Goal: Transaction & Acquisition: Obtain resource

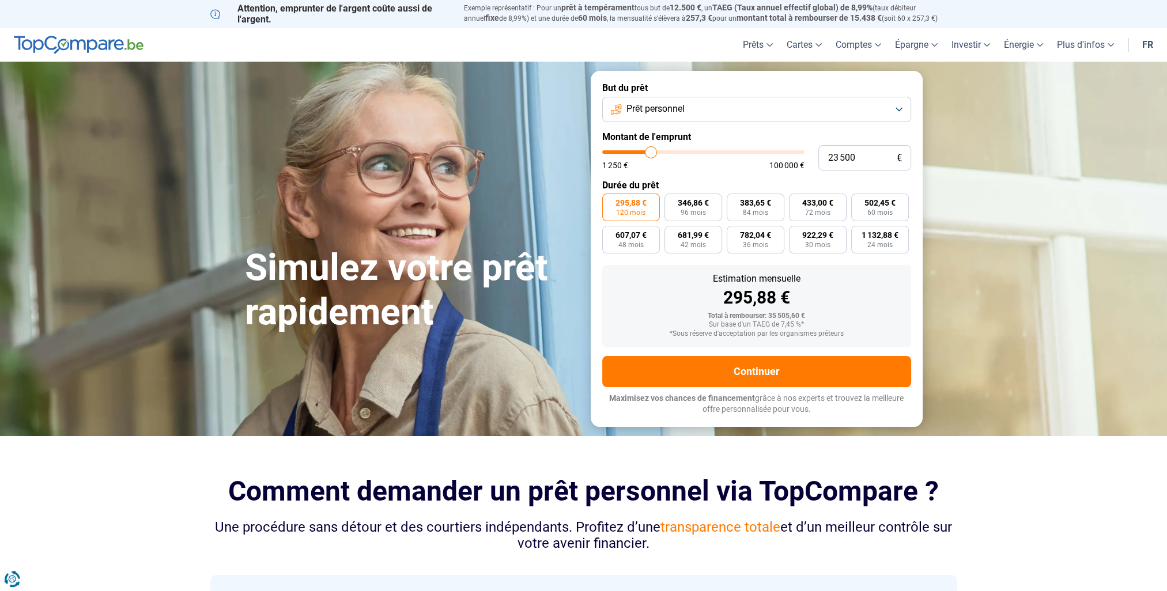
type input "23 750"
type input "23750"
type input "24 000"
type input "24000"
type input "24 250"
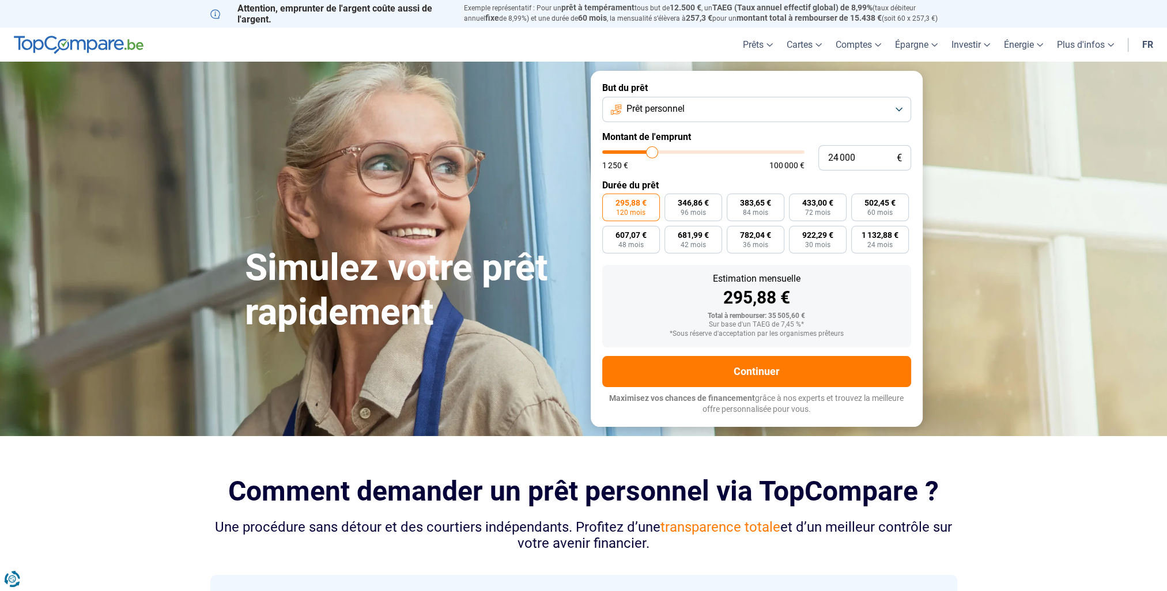
type input "24250"
type input "24 500"
type input "24500"
type input "24 750"
type input "24750"
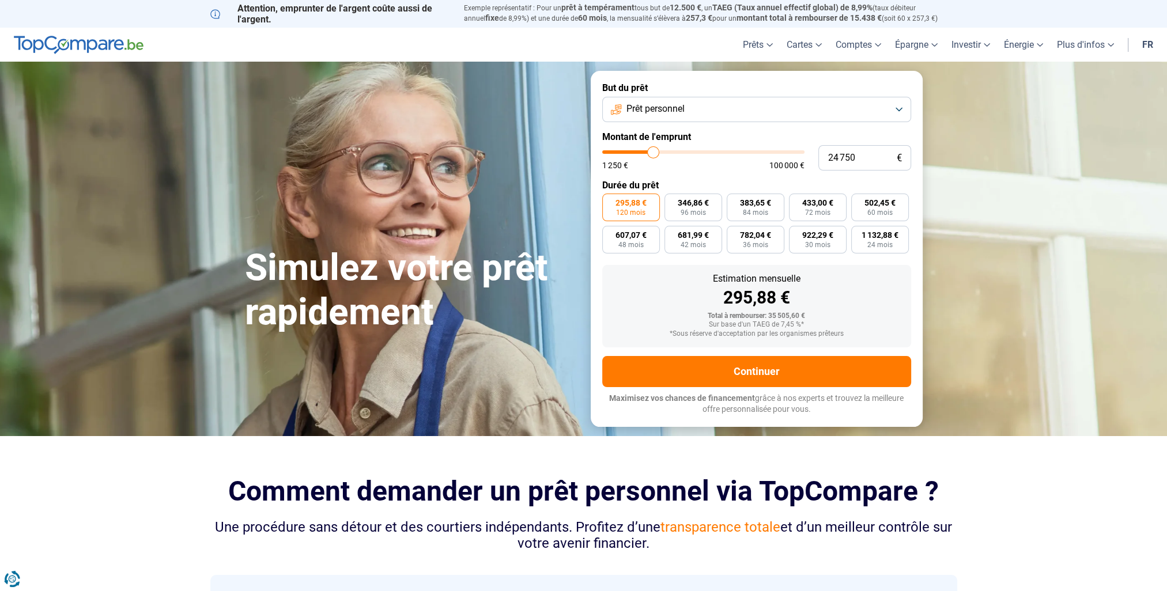
type input "25 000"
type input "25000"
click at [654, 153] on input "range" at bounding box center [703, 151] width 202 height 3
click at [855, 111] on button "Prêt personnel" at bounding box center [756, 109] width 309 height 25
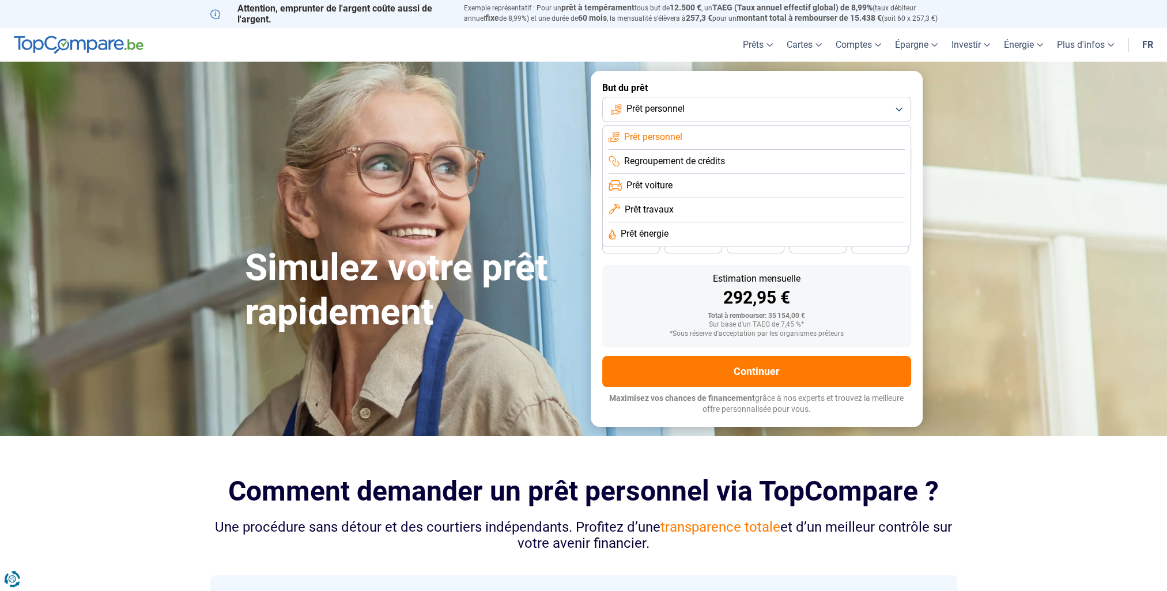
click at [697, 162] on span "Regroupement de crédits" at bounding box center [674, 161] width 101 height 13
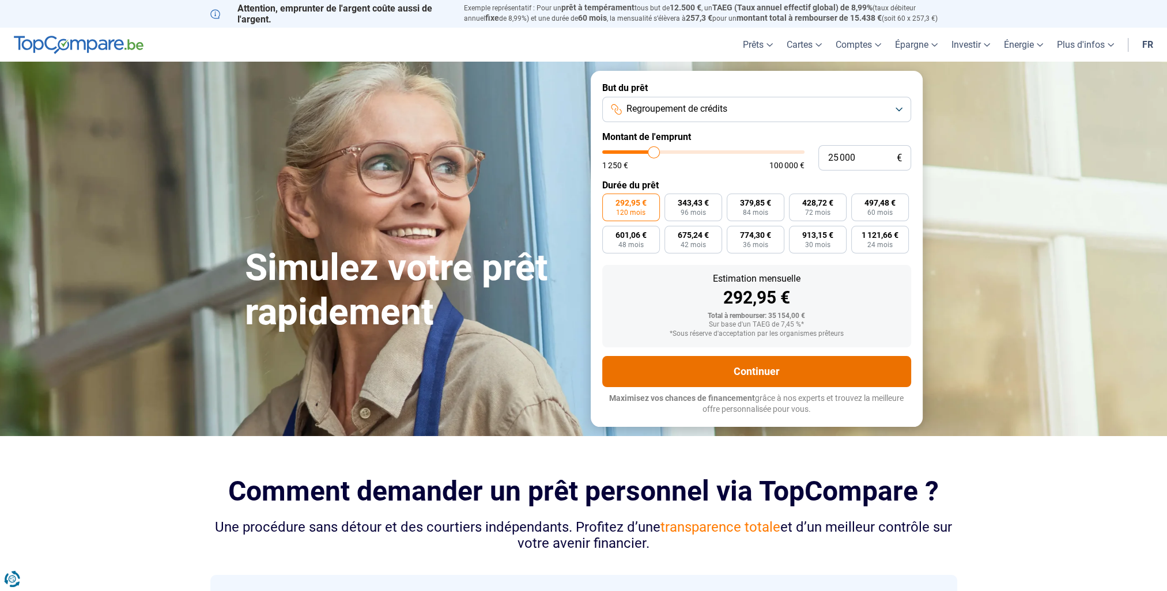
click at [754, 373] on button "Continuer" at bounding box center [756, 371] width 309 height 31
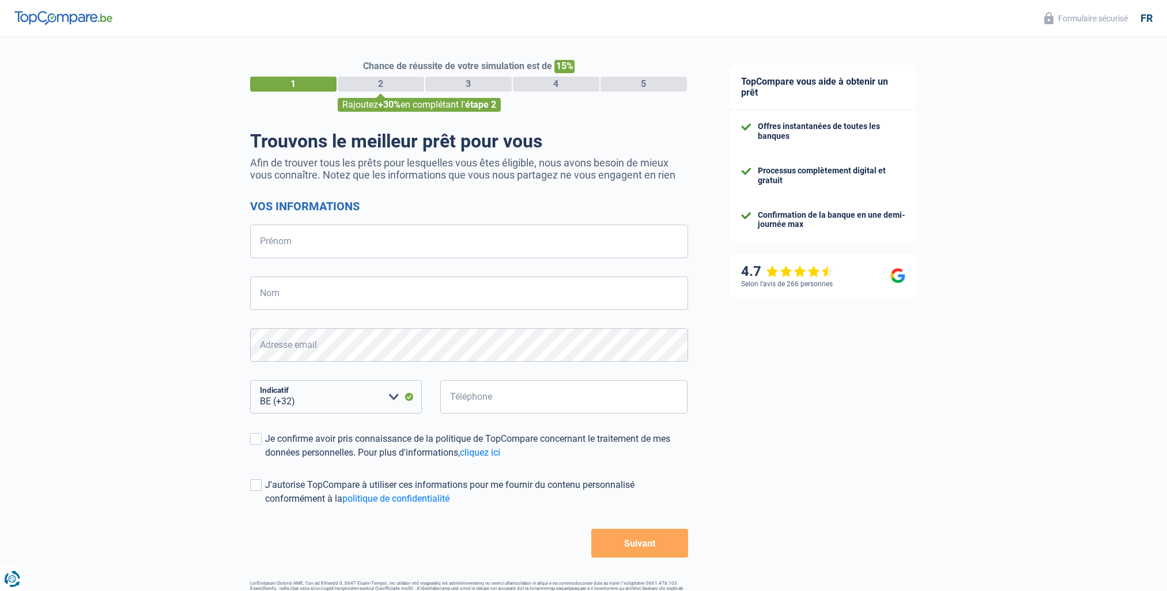
select select "32"
click at [281, 246] on input "Prénom" at bounding box center [469, 241] width 438 height 33
type input "[PERSON_NAME]"
type input "Veriter"
type input "495486545"
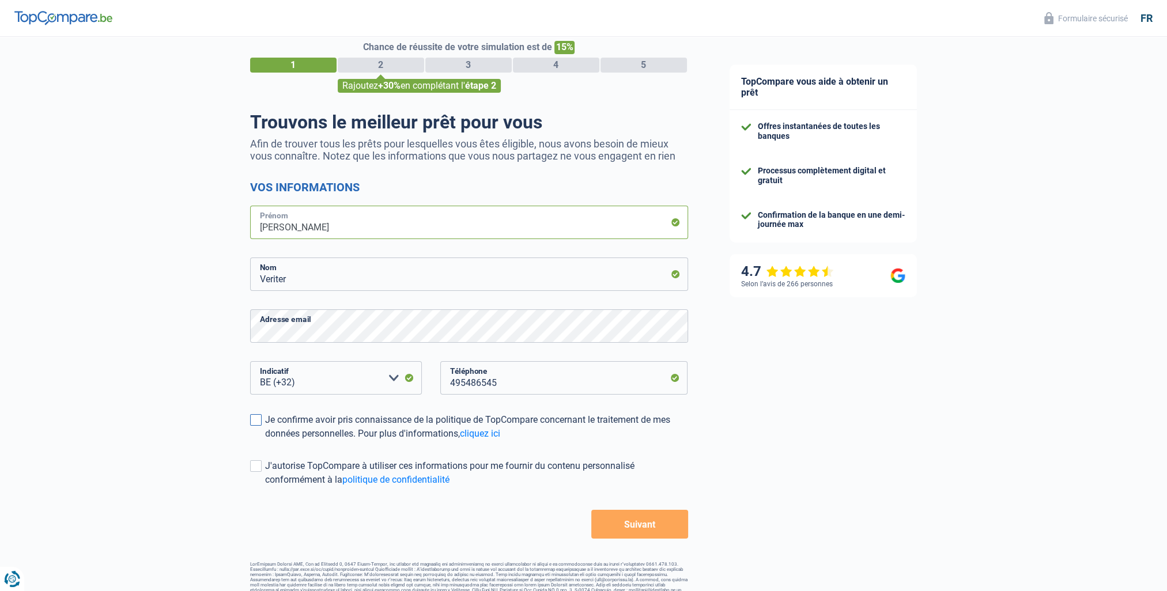
scroll to position [35, 0]
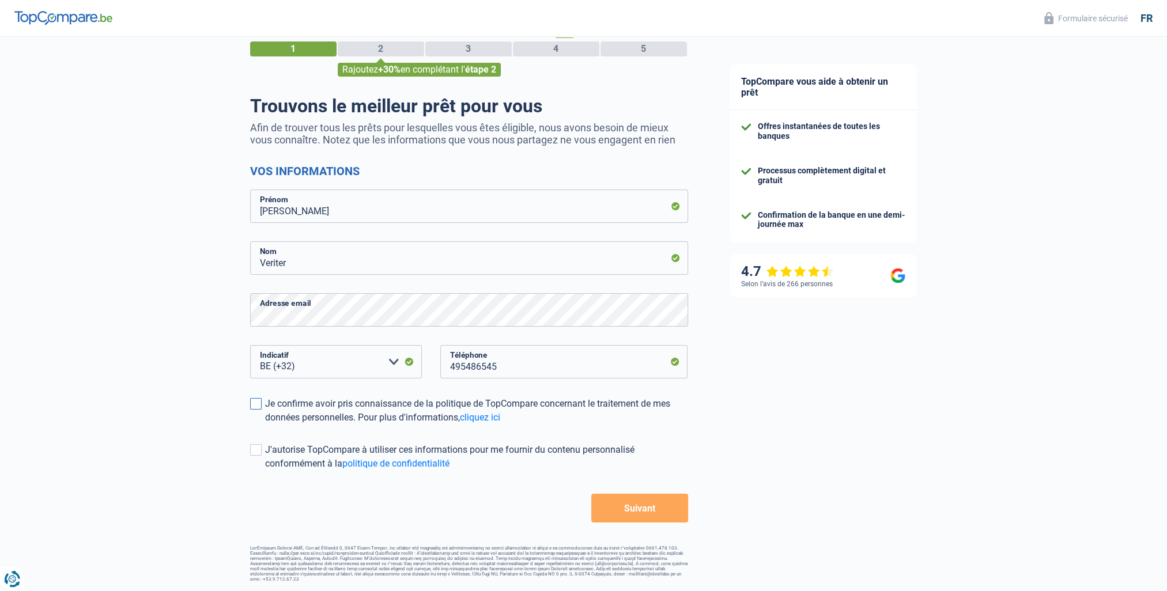
click at [254, 405] on span at bounding box center [256, 404] width 12 height 12
click at [265, 425] on input "Je confirme avoir pris connaissance de la politique de TopCompare concernant le…" at bounding box center [265, 425] width 0 height 0
click at [256, 451] on span at bounding box center [256, 450] width 12 height 12
click at [265, 471] on input "J'autorise TopCompare à utiliser ces informations pour me fournir du contenu pe…" at bounding box center [265, 471] width 0 height 0
click at [637, 509] on button "Suivant" at bounding box center [639, 508] width 96 height 29
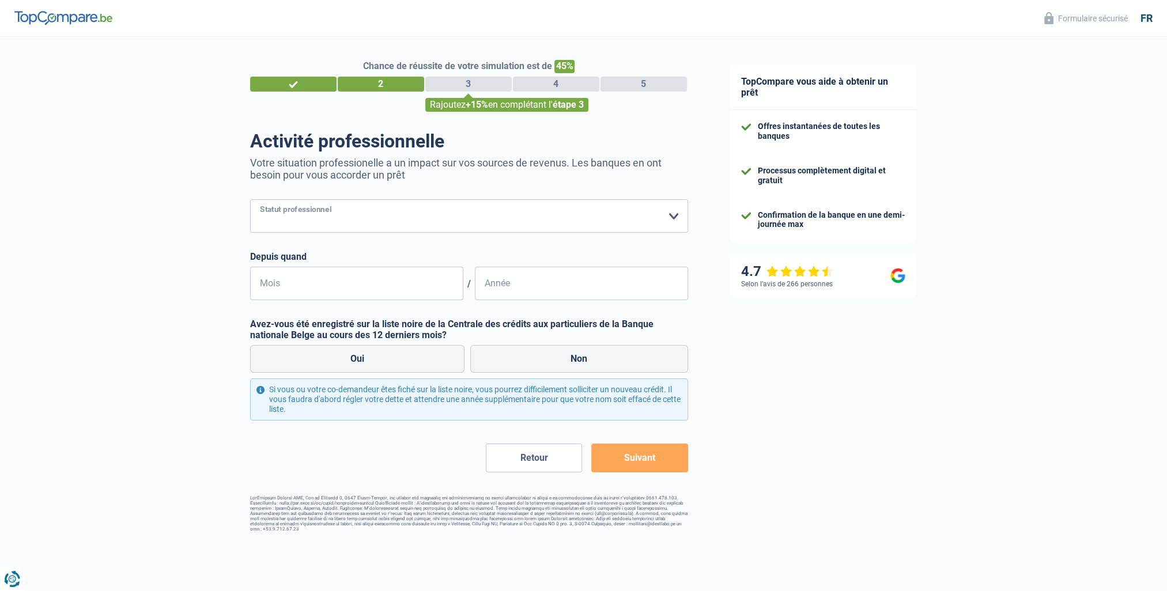
click at [289, 222] on select "Ouvrier Employé privé Employé public Invalide Indépendant Pensionné Chômeur Mut…" at bounding box center [469, 215] width 438 height 33
select select "privateEmployee"
click at [250, 200] on select "Ouvrier Employé privé Employé public Invalide Indépendant Pensionné Chômeur Mut…" at bounding box center [469, 215] width 438 height 33
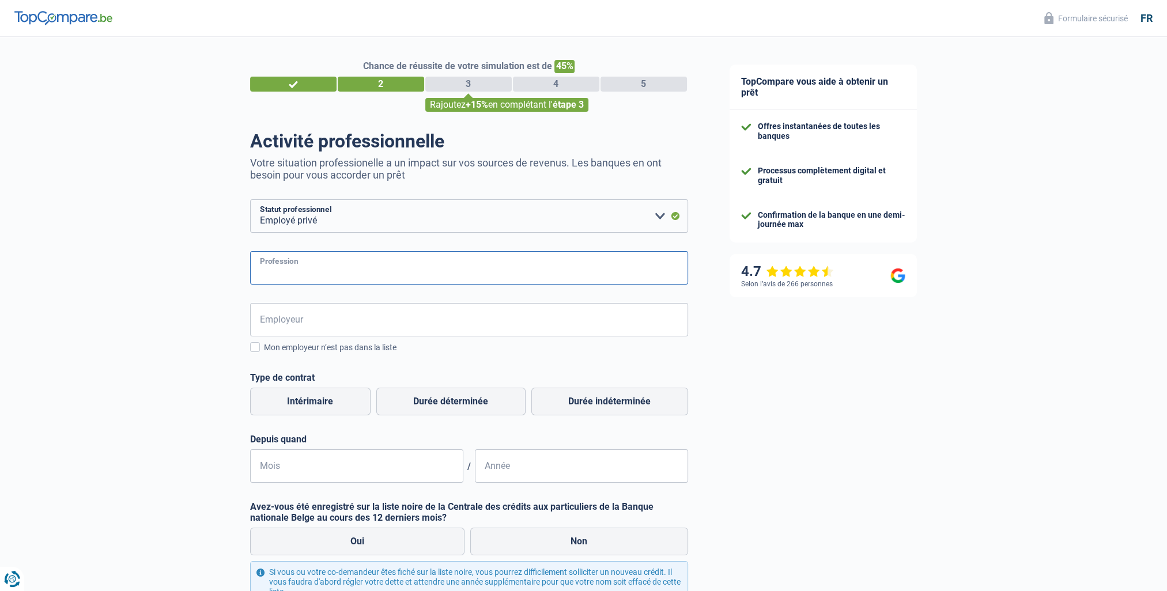
click at [280, 271] on input "Profession" at bounding box center [469, 267] width 438 height 33
type input "Warehouse team leader"
click at [274, 324] on input "Employeur" at bounding box center [469, 319] width 438 height 33
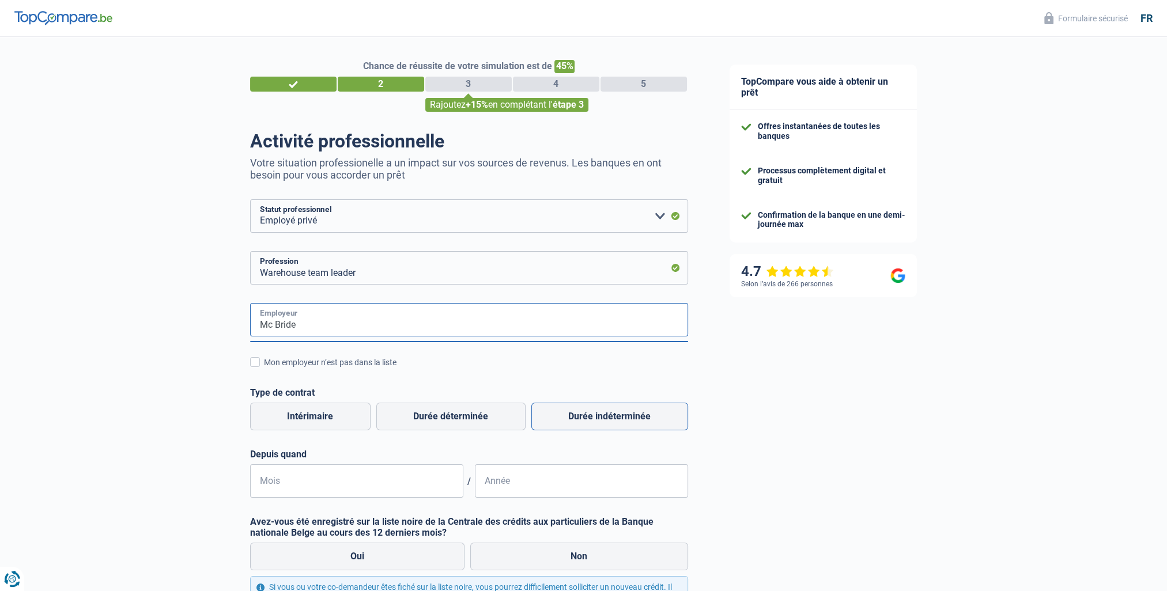
type input "Mc Bride"
click at [616, 414] on label "Durée indéterminée" at bounding box center [609, 417] width 157 height 28
click at [616, 414] on input "Durée indéterminée" at bounding box center [609, 417] width 157 height 28
radio input "true"
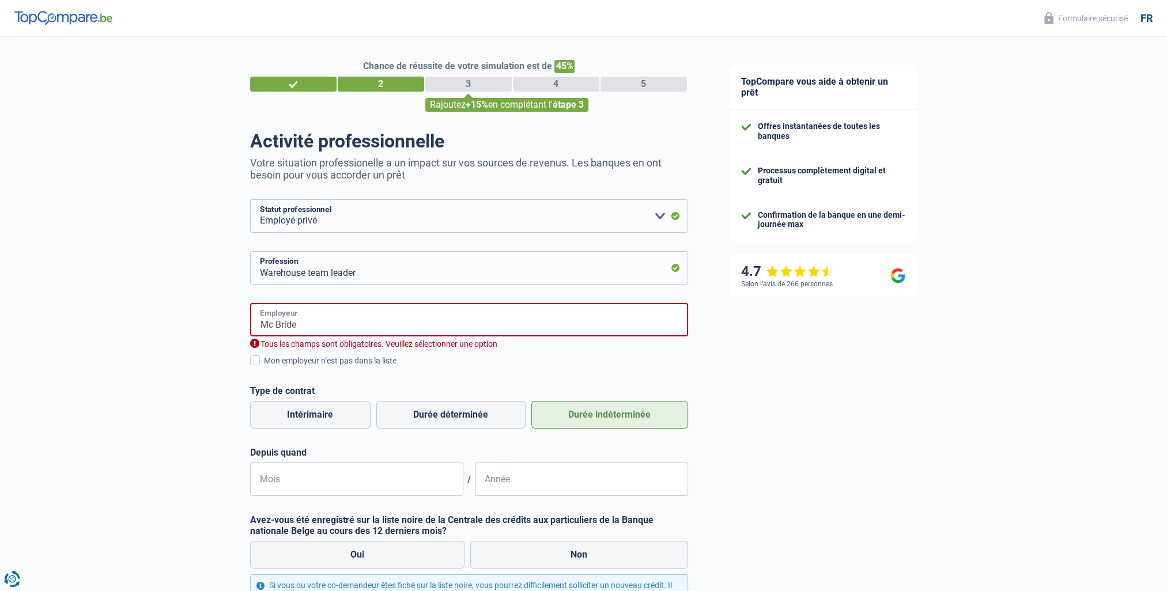
click at [308, 320] on input "Mc Bride" at bounding box center [469, 319] width 438 height 33
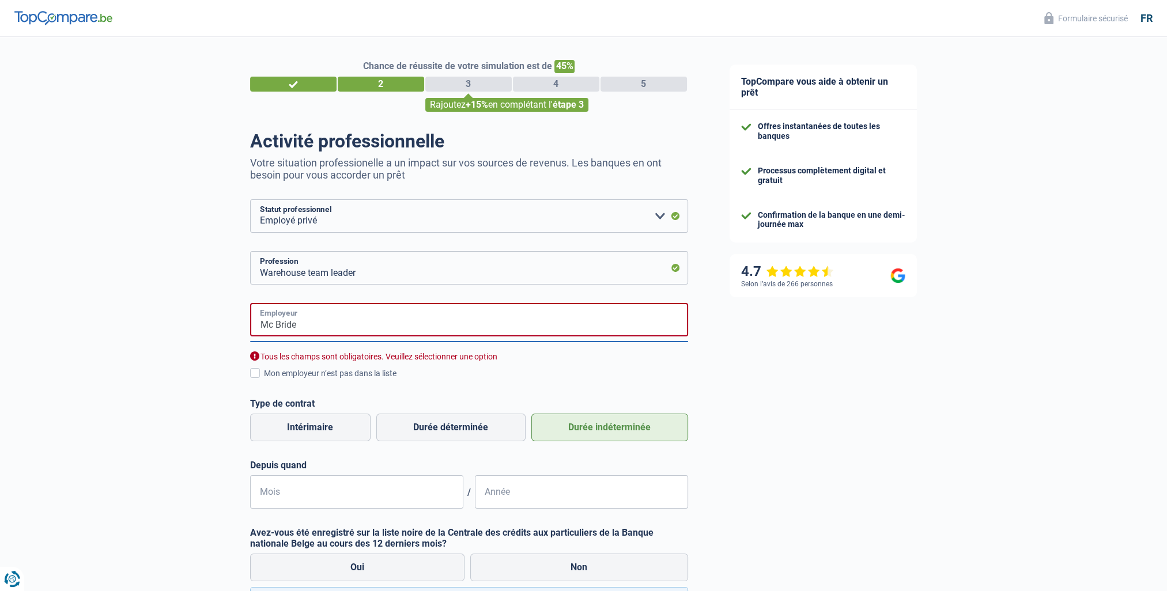
click at [334, 326] on input "Mc Bride" at bounding box center [469, 319] width 438 height 33
click at [255, 375] on span at bounding box center [255, 373] width 10 height 10
click at [264, 380] on input "Mon employeur n’est pas dans la liste" at bounding box center [264, 380] width 0 height 0
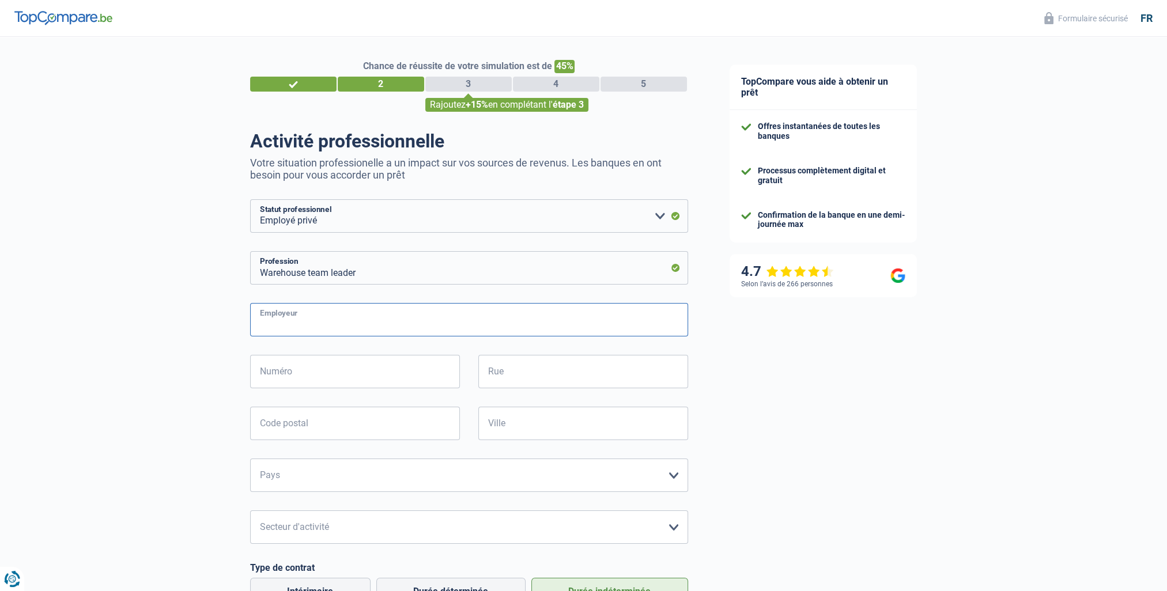
click at [290, 326] on input "Employeur" at bounding box center [469, 319] width 438 height 33
type input "Mc Bride"
click at [271, 372] on input "Numéro" at bounding box center [355, 371] width 210 height 33
type input "2"
type input "rue de l industrie"
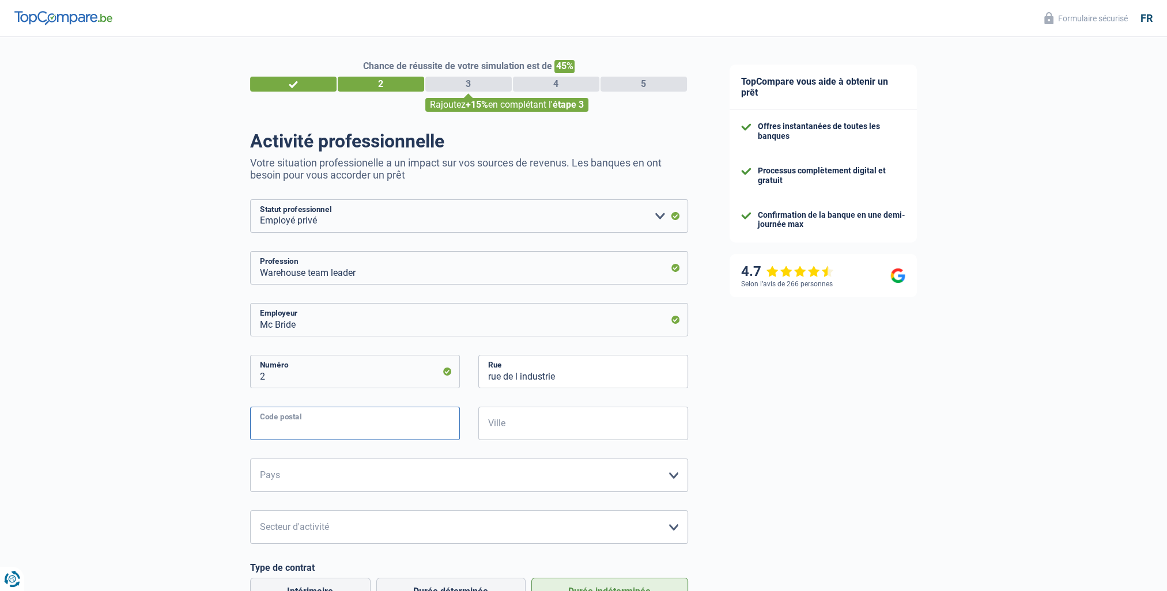
type input "3895"
type input "Foetz"
click at [419, 485] on select "[GEOGRAPHIC_DATA] [GEOGRAPHIC_DATA] [GEOGRAPHIC_DATA] [GEOGRAPHIC_DATA] [GEOGRA…" at bounding box center [469, 475] width 438 height 33
select select "LU"
click at [250, 459] on select "[GEOGRAPHIC_DATA] [GEOGRAPHIC_DATA] [GEOGRAPHIC_DATA] [GEOGRAPHIC_DATA] [GEOGRA…" at bounding box center [469, 475] width 438 height 33
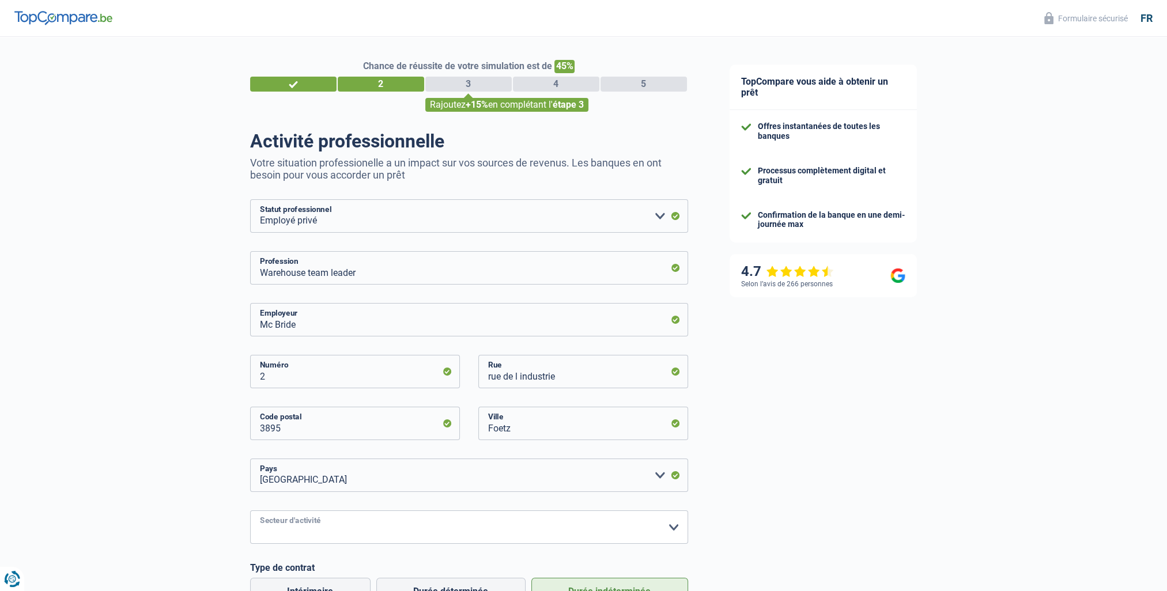
click at [300, 530] on select "Agriculture/Pêche Industrie Horeca Courier/Fitness/Taxi Construction Banques/As…" at bounding box center [469, 527] width 438 height 33
select select "industry"
click at [250, 511] on select "Agriculture/Pêche Industrie Horeca Courier/Fitness/Taxi Construction Banques/As…" at bounding box center [469, 527] width 438 height 33
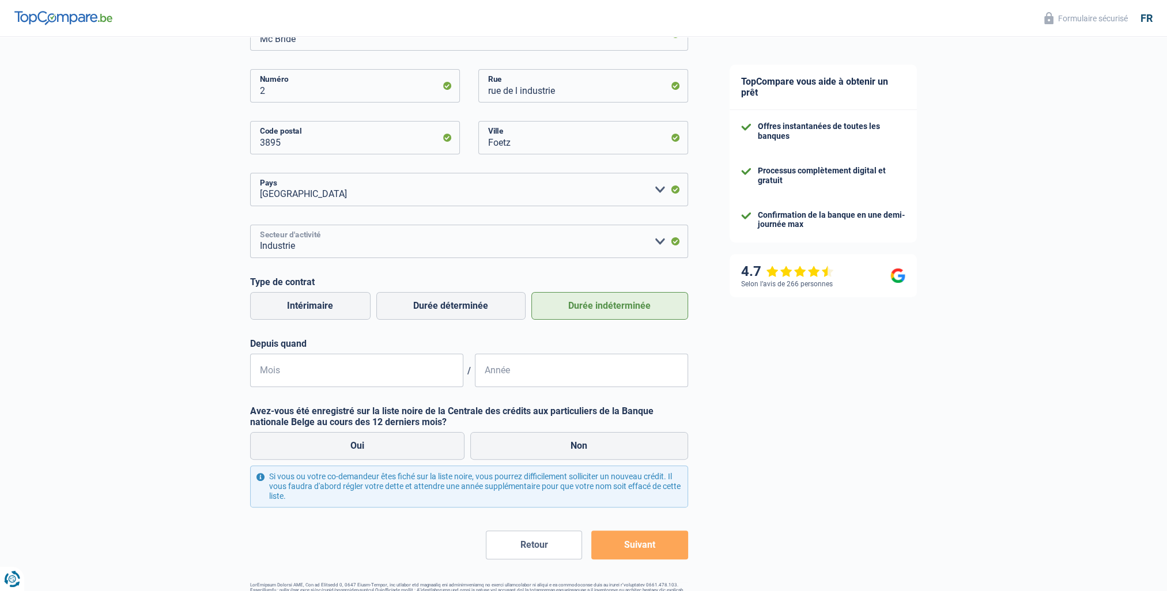
scroll to position [288, 0]
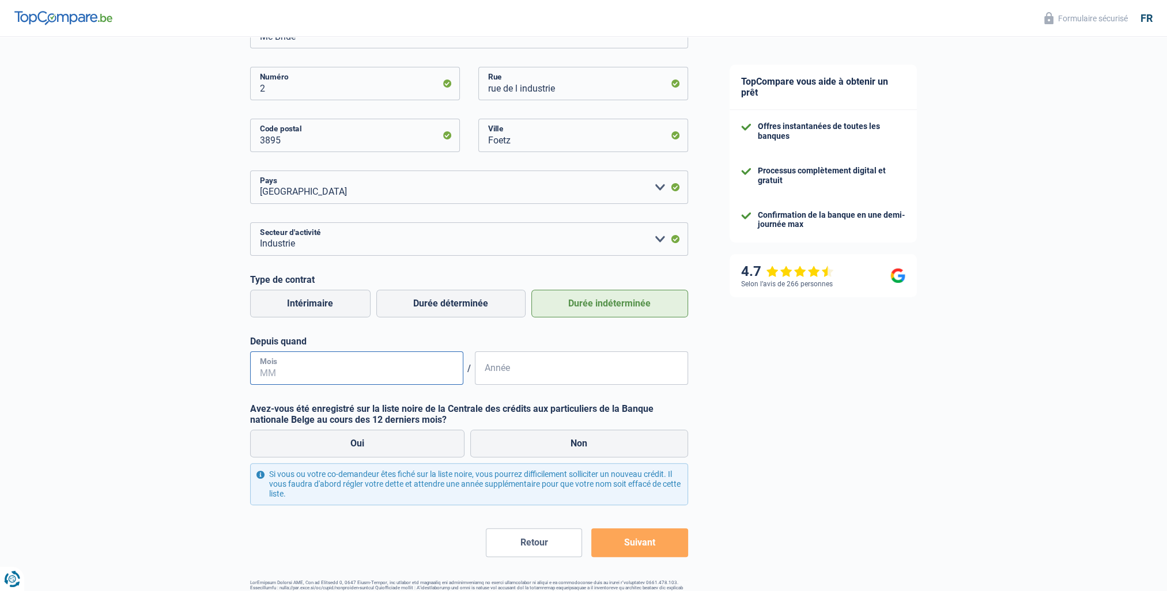
click at [277, 372] on input "Mois" at bounding box center [356, 368] width 213 height 33
type input "01"
type input "2024"
click at [353, 446] on label "Oui" at bounding box center [357, 444] width 215 height 28
click at [353, 446] on input "Oui" at bounding box center [357, 444] width 215 height 28
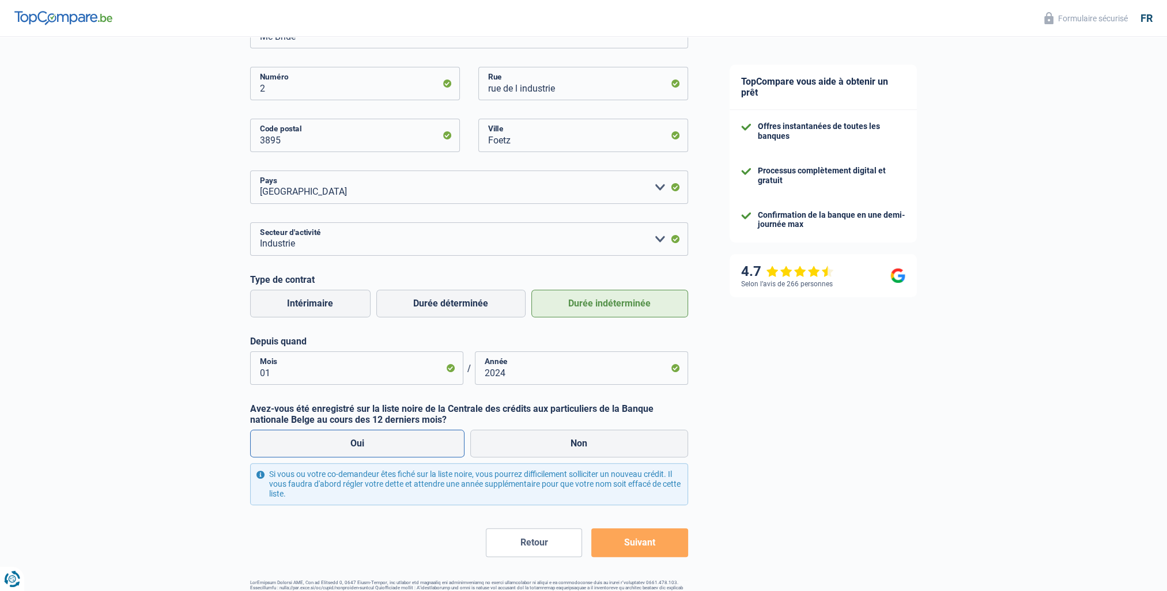
radio input "true"
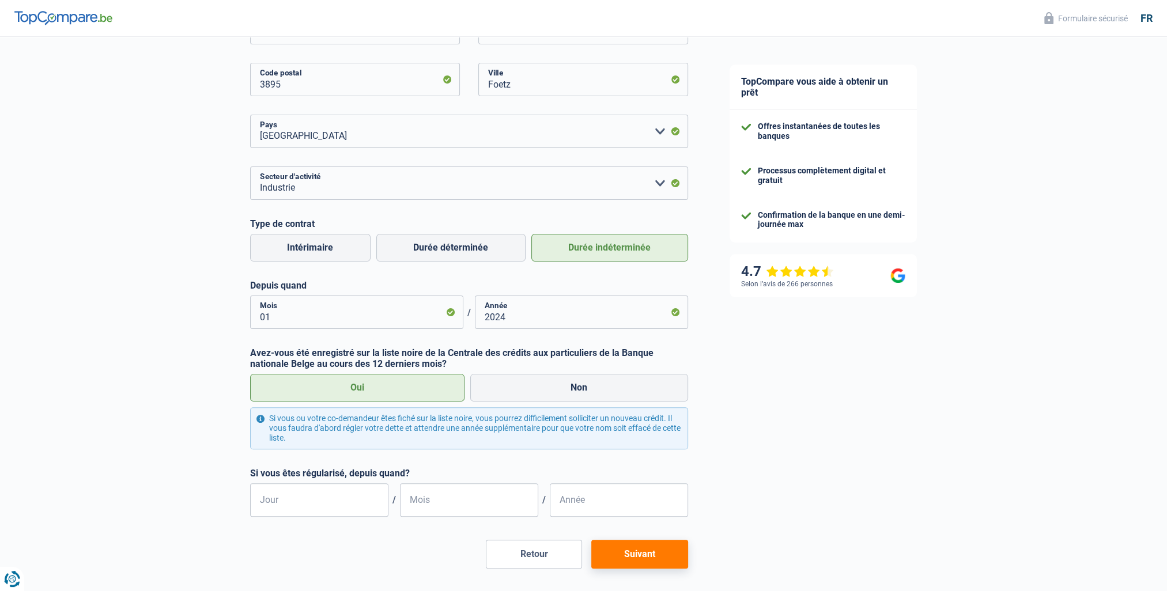
scroll to position [390, 0]
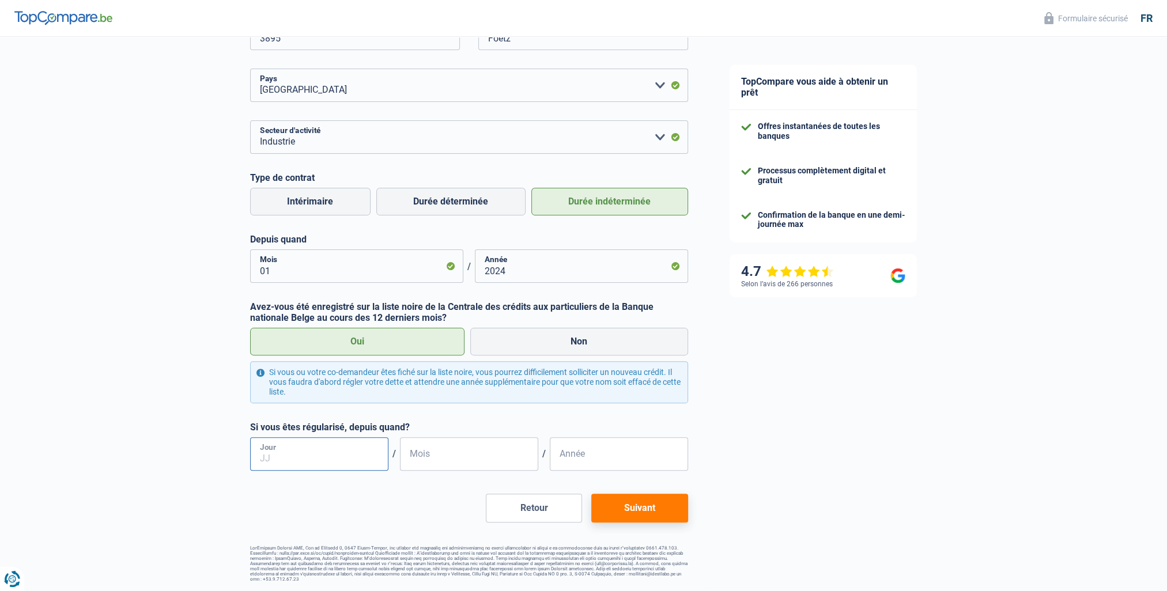
click at [288, 453] on input "Jour" at bounding box center [319, 453] width 138 height 33
type input "05"
type input "2"
type input "01"
type input "05"
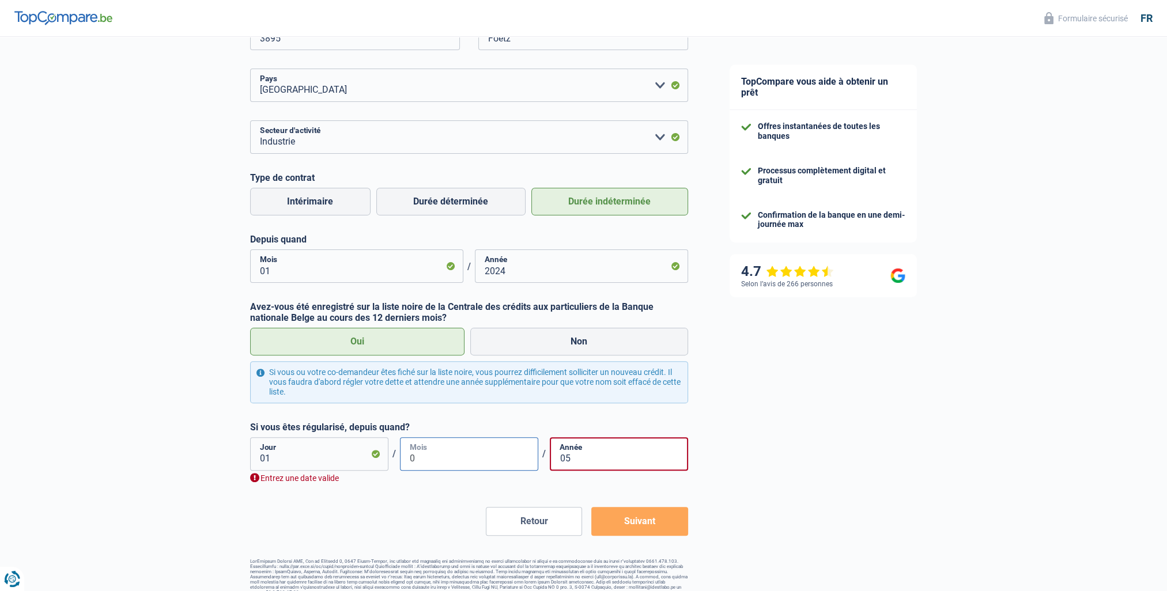
type input "05"
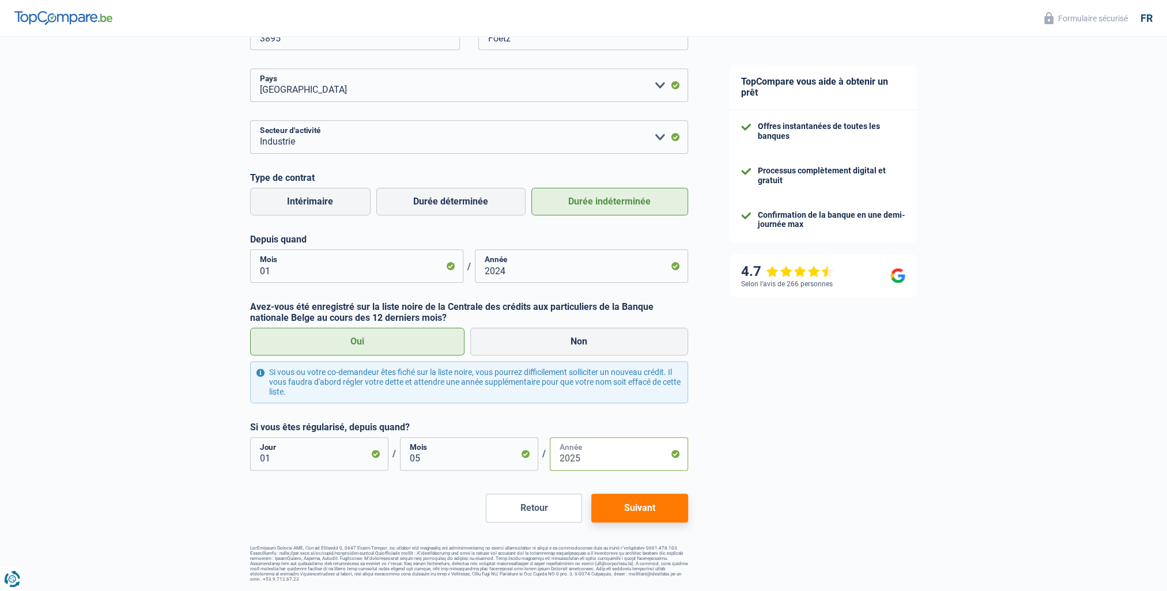
type input "2025"
click at [632, 509] on button "Suivant" at bounding box center [639, 508] width 96 height 29
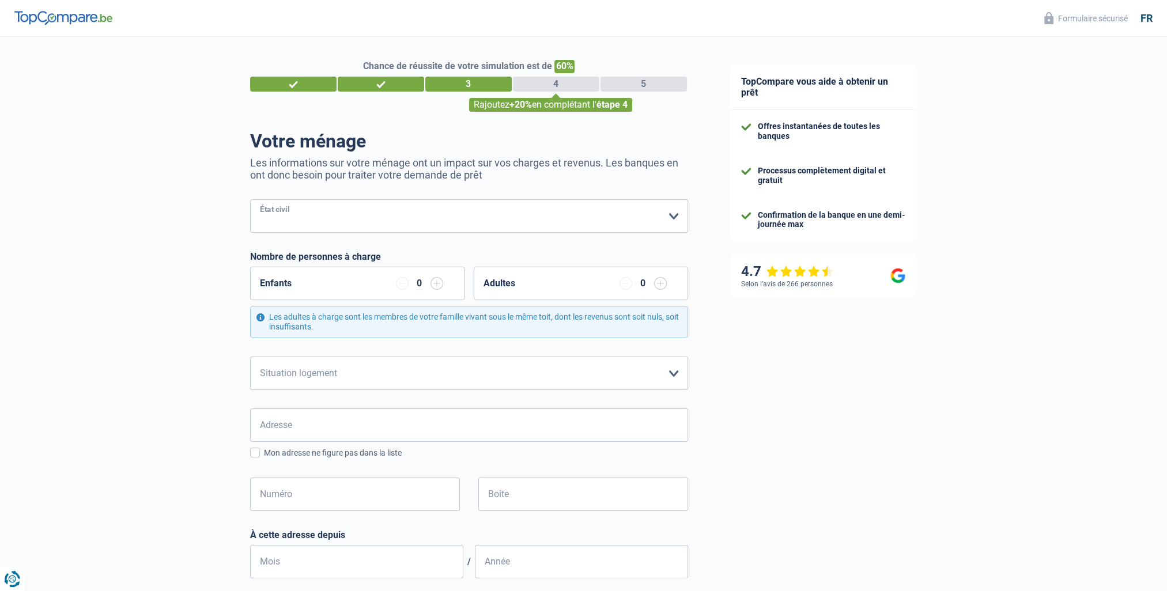
click at [300, 214] on select "[PERSON_NAME](e) Cohabitant(e) légal(e) Divorcé(e) Veuf(ve) Séparé (de fait) Ve…" at bounding box center [469, 215] width 438 height 33
select select "married"
click at [250, 200] on select "[PERSON_NAME](e) Cohabitant(e) légal(e) Divorcé(e) Veuf(ve) Séparé (de fait) Ve…" at bounding box center [469, 215] width 438 height 33
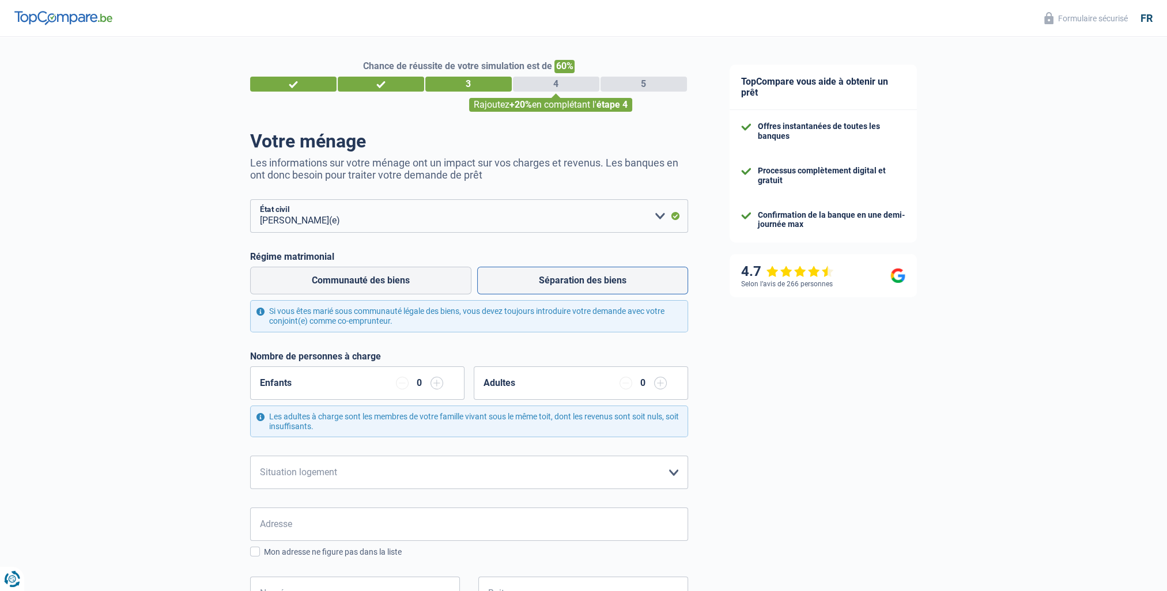
click at [522, 287] on label "Séparation des biens" at bounding box center [582, 281] width 211 height 28
click at [522, 287] on input "Séparation des biens" at bounding box center [582, 281] width 211 height 28
radio input "true"
click at [436, 384] on input "button" at bounding box center [437, 383] width 13 height 13
click at [364, 465] on select "Locataire Propriétaire avec prêt hypothécaire Propriétaire sans prêt hypothécai…" at bounding box center [469, 472] width 438 height 33
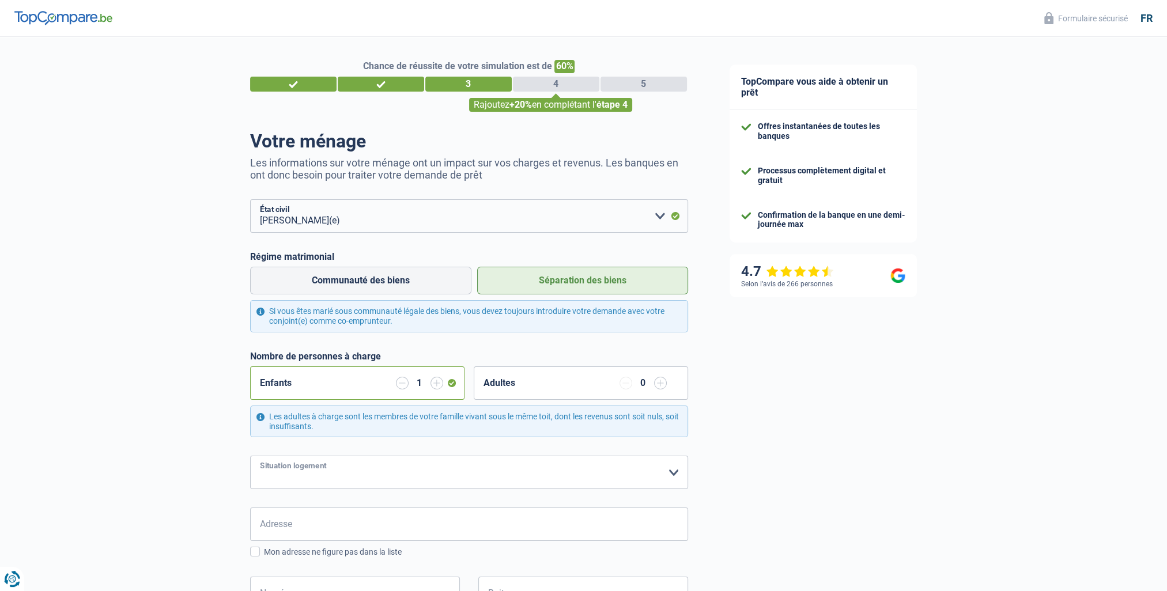
select select "ownerWithoutMortgage"
click at [250, 456] on select "Locataire Propriétaire avec prêt hypothécaire Propriétaire sans prêt hypothécai…" at bounding box center [469, 472] width 438 height 33
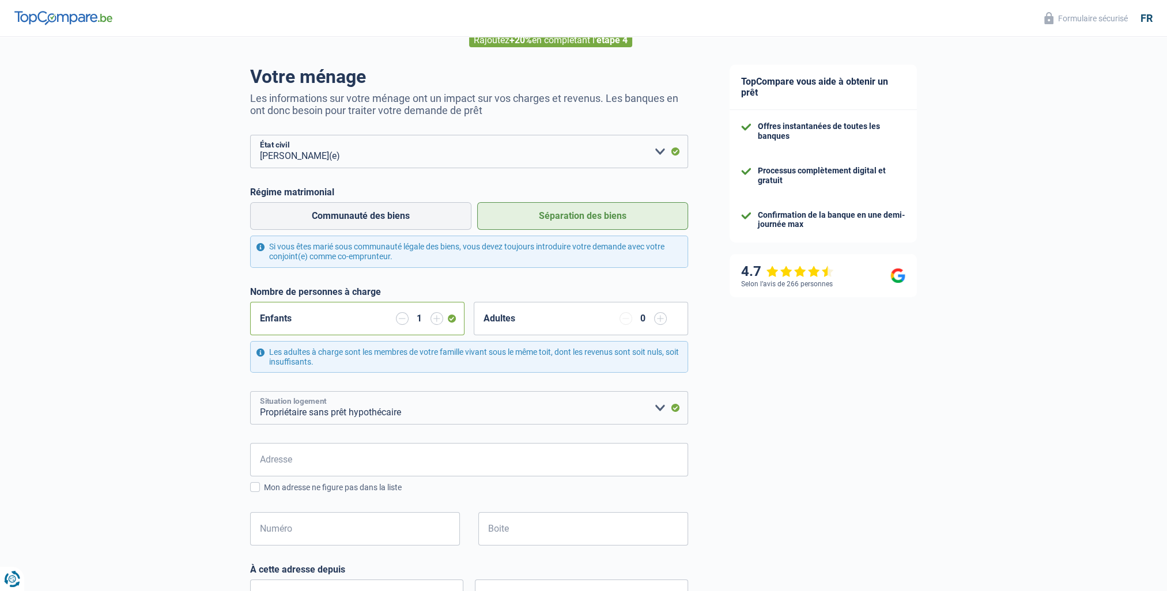
scroll to position [173, 0]
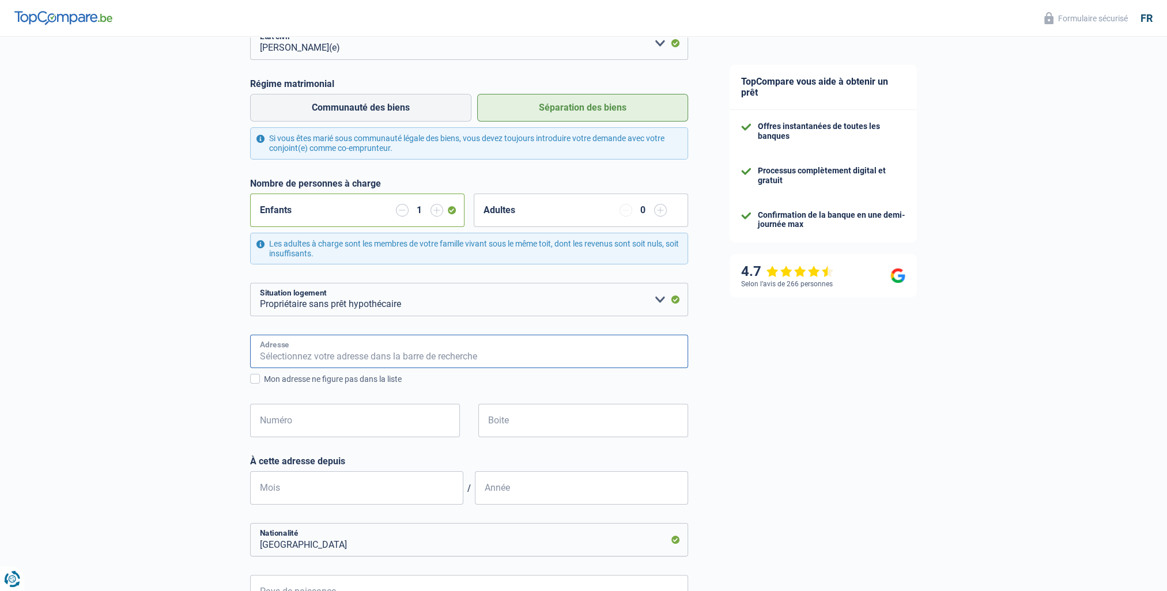
click at [275, 357] on input "Adresse" at bounding box center [469, 351] width 438 height 33
type input "[STREET_ADDRESS]"
type input "[GEOGRAPHIC_DATA]"
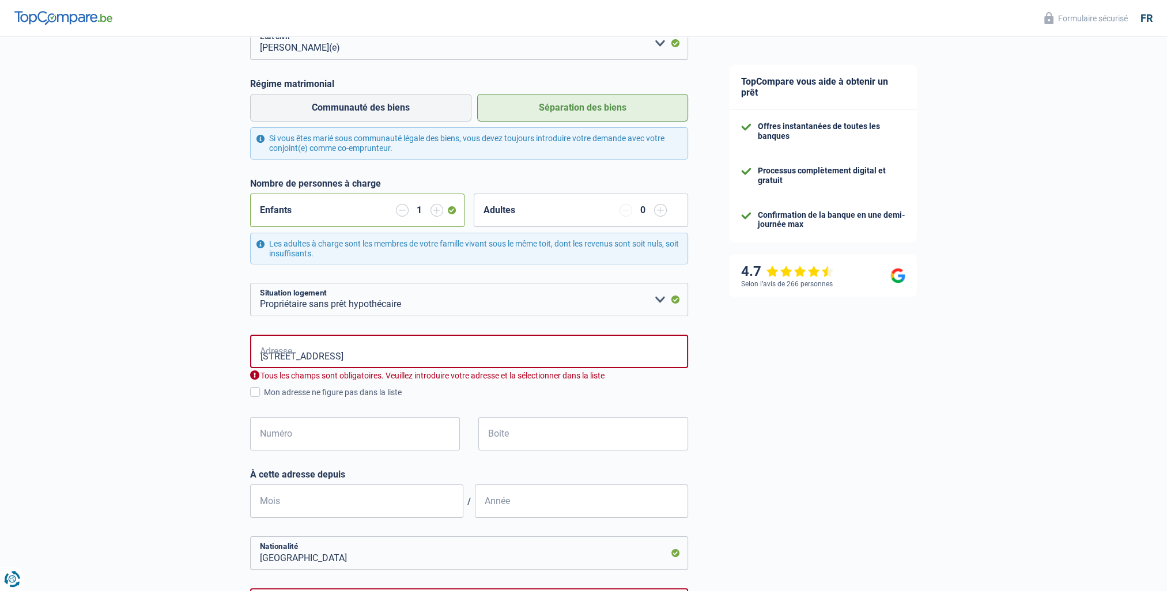
type input "[GEOGRAPHIC_DATA]"
drag, startPoint x: 273, startPoint y: 358, endPoint x: 222, endPoint y: 358, distance: 50.7
click at [222, 358] on div "Chance de réussite de votre simulation est de 60% 1 2 3 4 5 Rajoutez +20% en co…" at bounding box center [354, 418] width 709 height 1119
type input "[STREET_ADDRESS]"
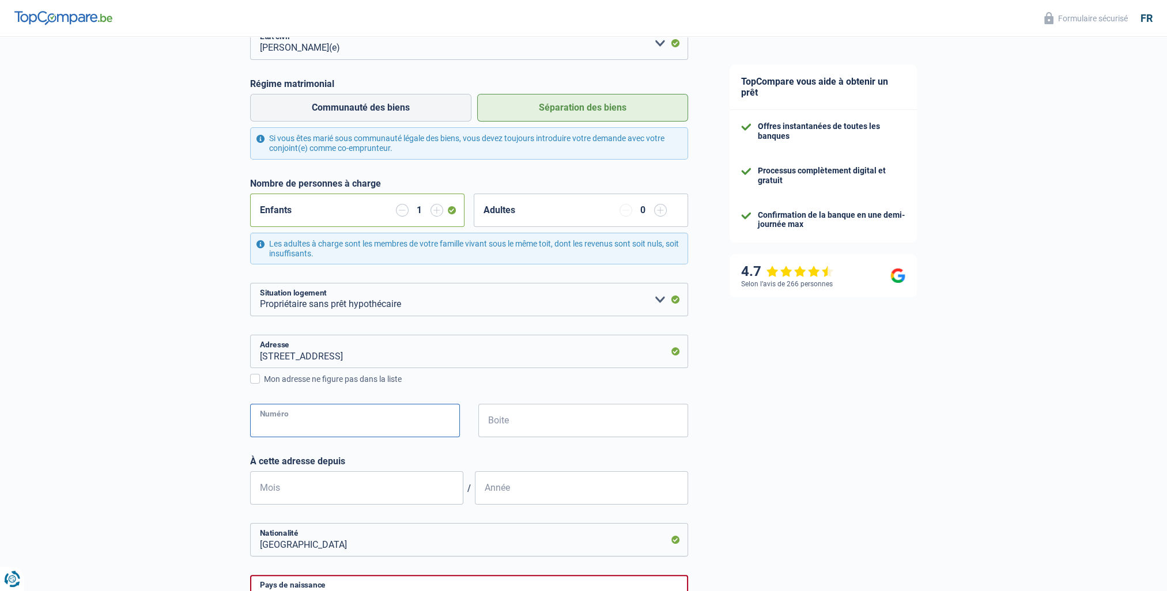
click at [279, 432] on input "Numéro" at bounding box center [355, 420] width 210 height 33
type input "55"
click at [238, 481] on div "Chance de réussite de votre simulation est de 60% 1 2 3 4 5 Rajoutez +20% en co…" at bounding box center [354, 350] width 709 height 982
click at [274, 492] on input "Mois" at bounding box center [356, 487] width 213 height 33
type input "02"
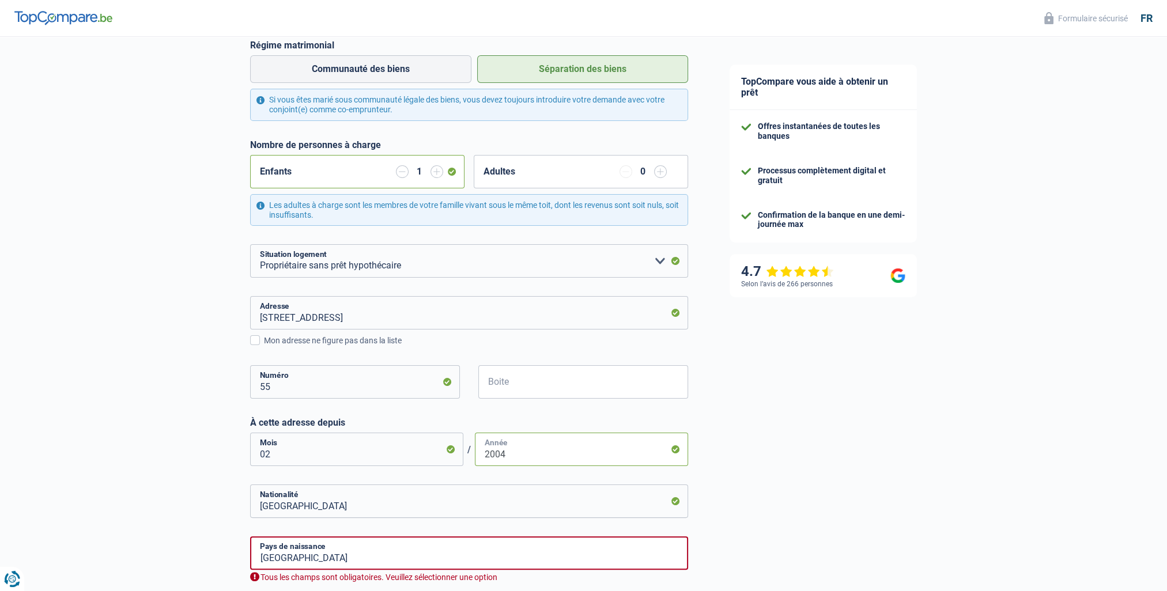
scroll to position [288, 0]
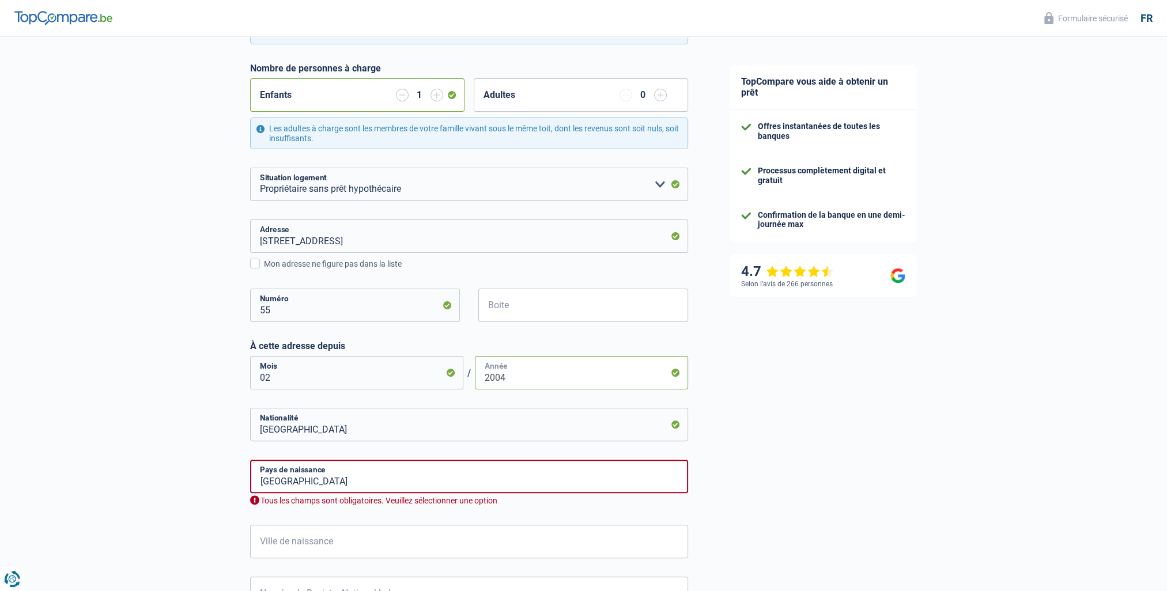
type input "2004"
click at [319, 485] on input "[GEOGRAPHIC_DATA]" at bounding box center [469, 476] width 438 height 33
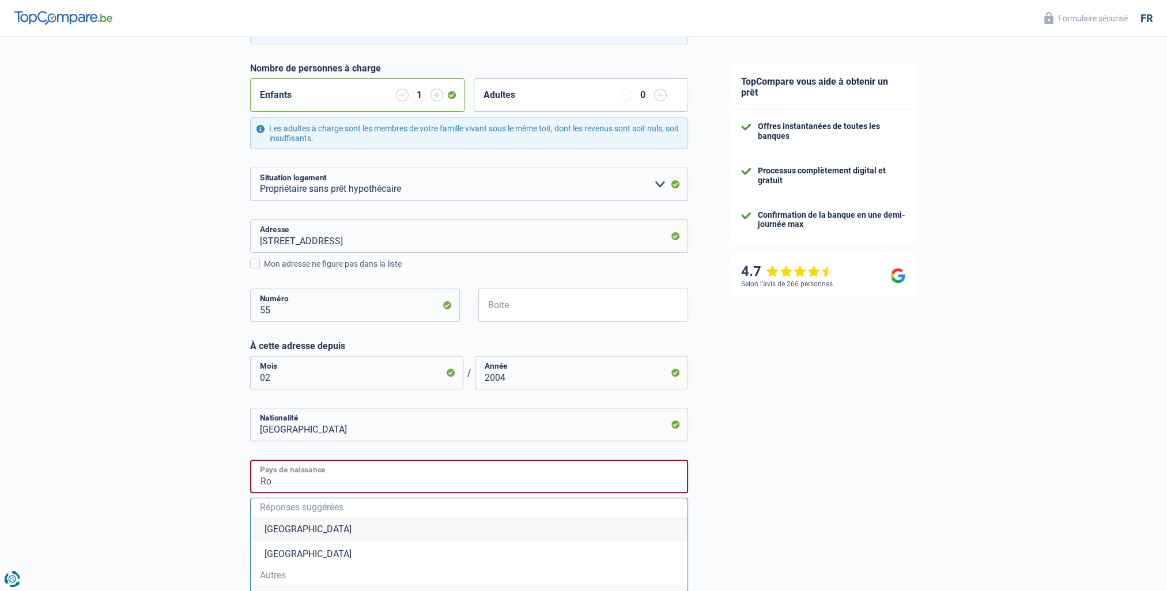
type input "R"
type input "[GEOGRAPHIC_DATA]"
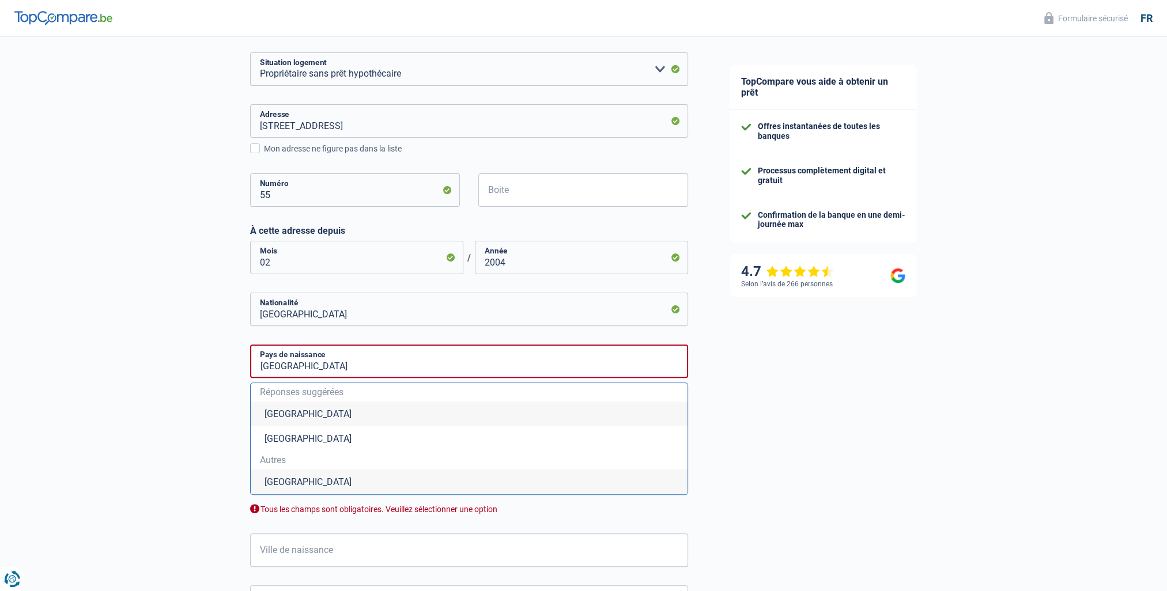
click at [216, 518] on div "Chance de réussite de votre simulation est de 60% 1 2 3 4 5 Rajoutez +20% en co…" at bounding box center [354, 182] width 709 height 1106
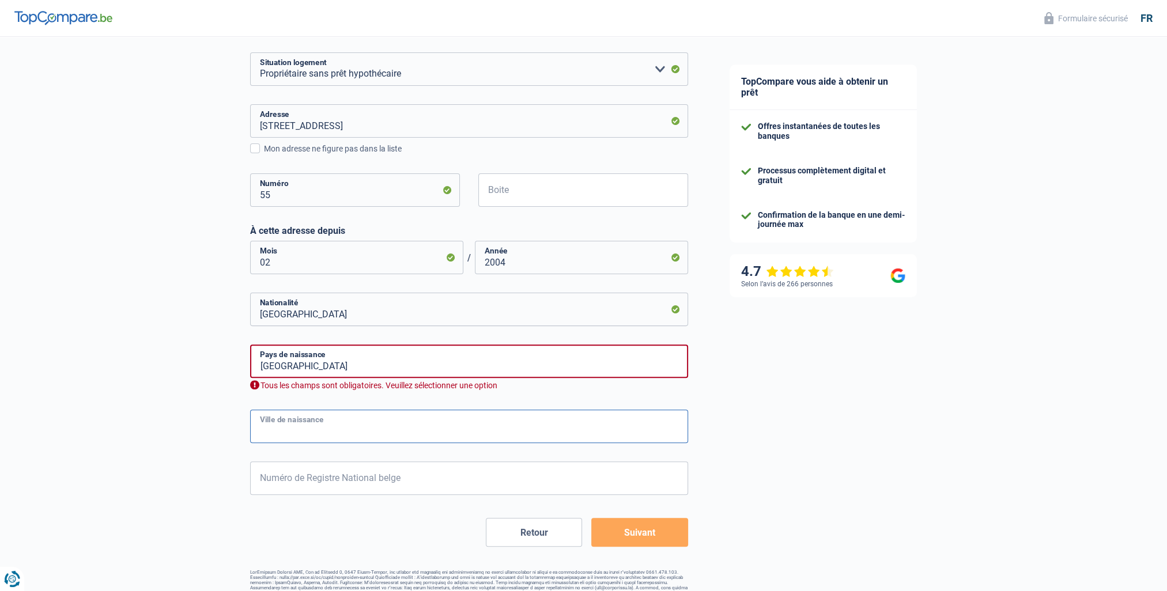
click at [297, 421] on input "Ville de naissance" at bounding box center [469, 426] width 438 height 33
type input "Saint Mard"
click at [212, 402] on div "Chance de réussite de votre simulation est de 60% 1 2 3 4 5 Rajoutez +20% en co…" at bounding box center [354, 120] width 709 height 982
click at [302, 368] on input "[GEOGRAPHIC_DATA]" at bounding box center [469, 361] width 438 height 33
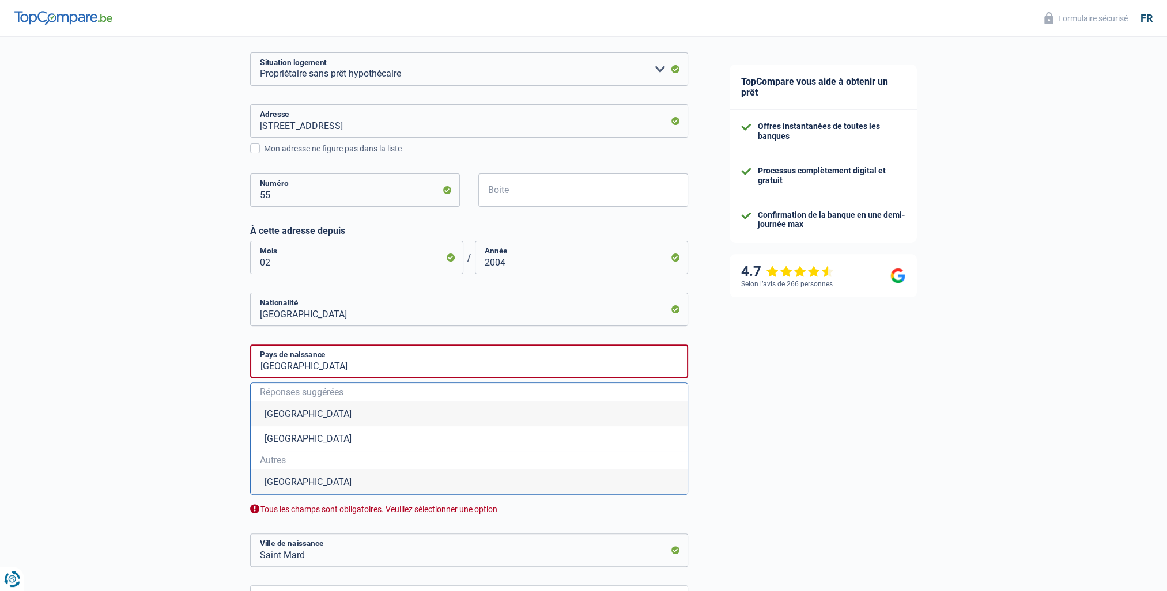
click at [265, 416] on li "[GEOGRAPHIC_DATA]" at bounding box center [469, 414] width 437 height 25
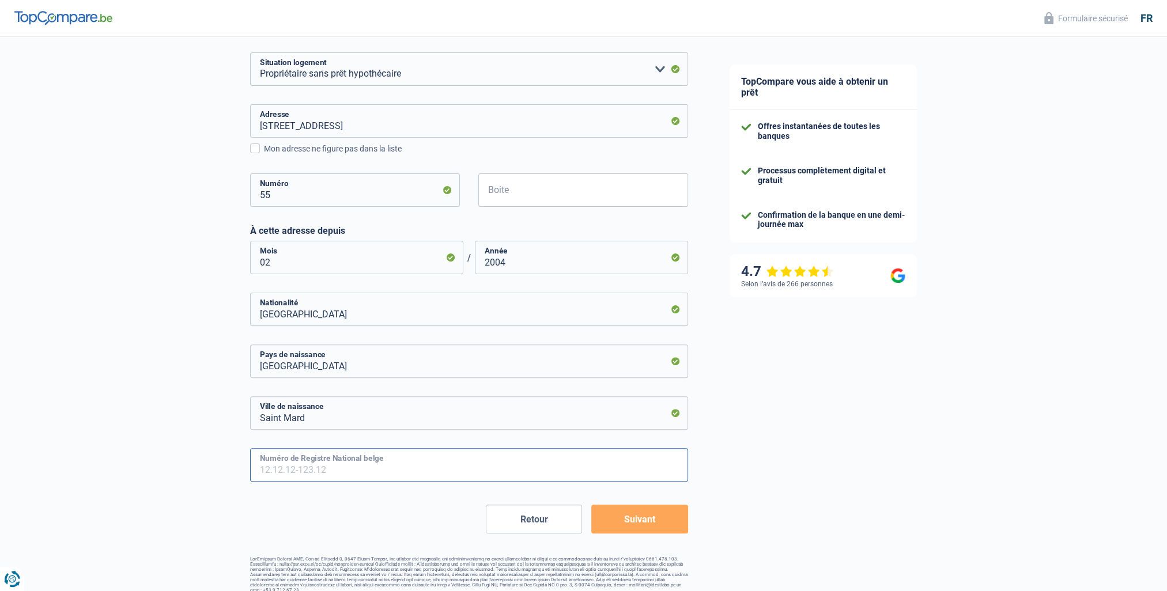
click at [280, 470] on input "Numéro de Registre National belge" at bounding box center [469, 464] width 438 height 33
type input "74.12.10-223.48"
click at [628, 526] on button "Suivant" at bounding box center [639, 519] width 96 height 29
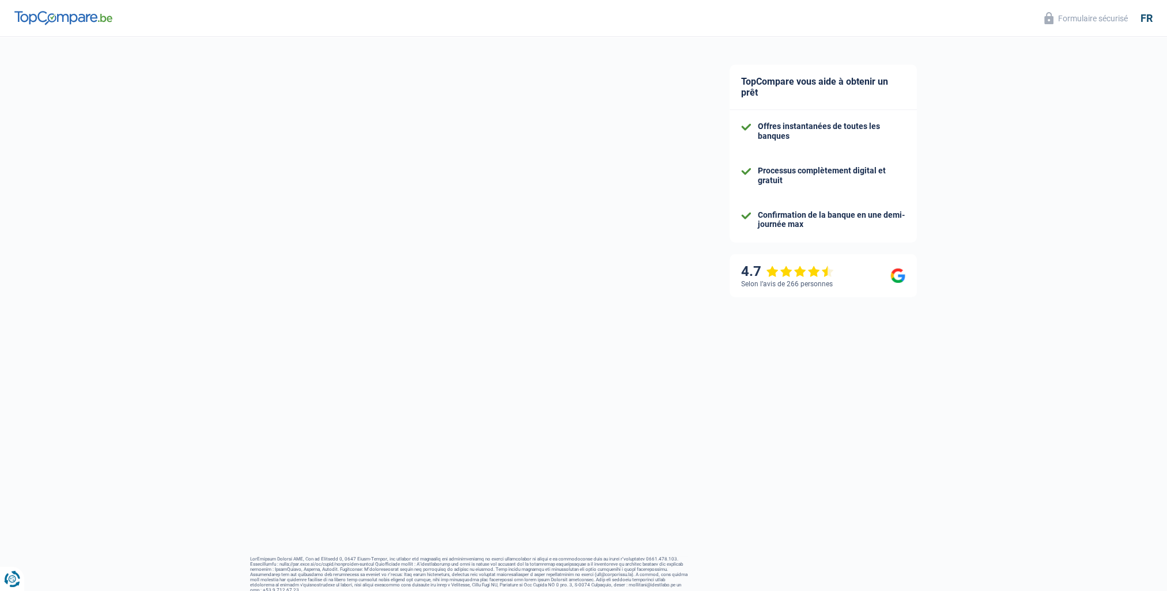
select select "familyAllowances"
select select "netSalary"
select select "mealVouchers"
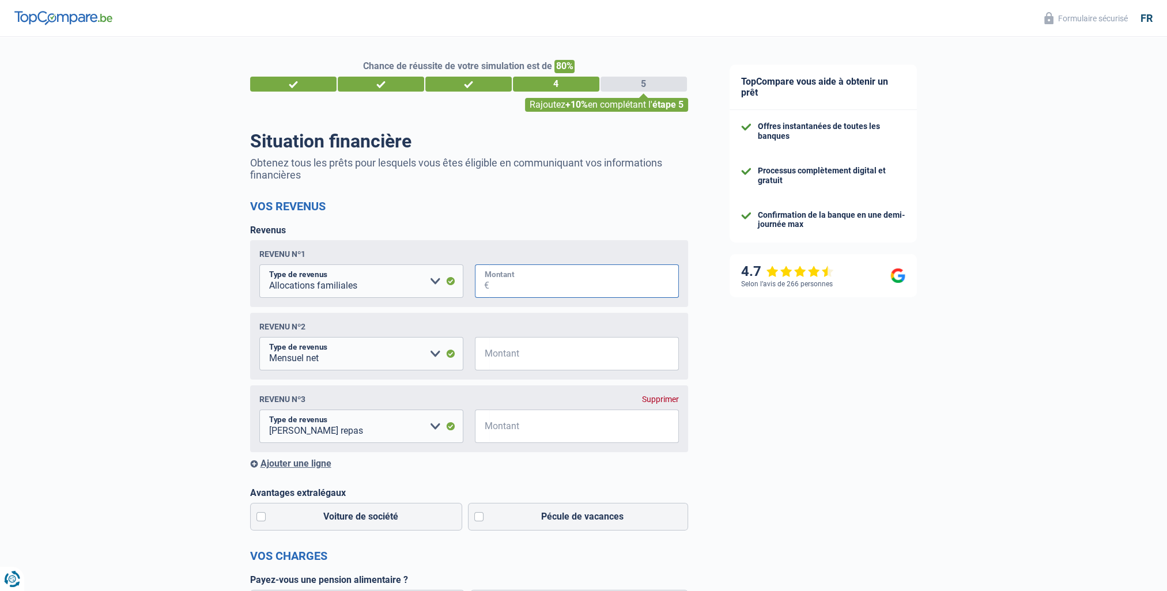
click at [495, 285] on input "Montant" at bounding box center [584, 281] width 190 height 33
click at [498, 357] on input "Montant" at bounding box center [584, 353] width 190 height 33
click at [490, 285] on input "Montant" at bounding box center [584, 281] width 190 height 33
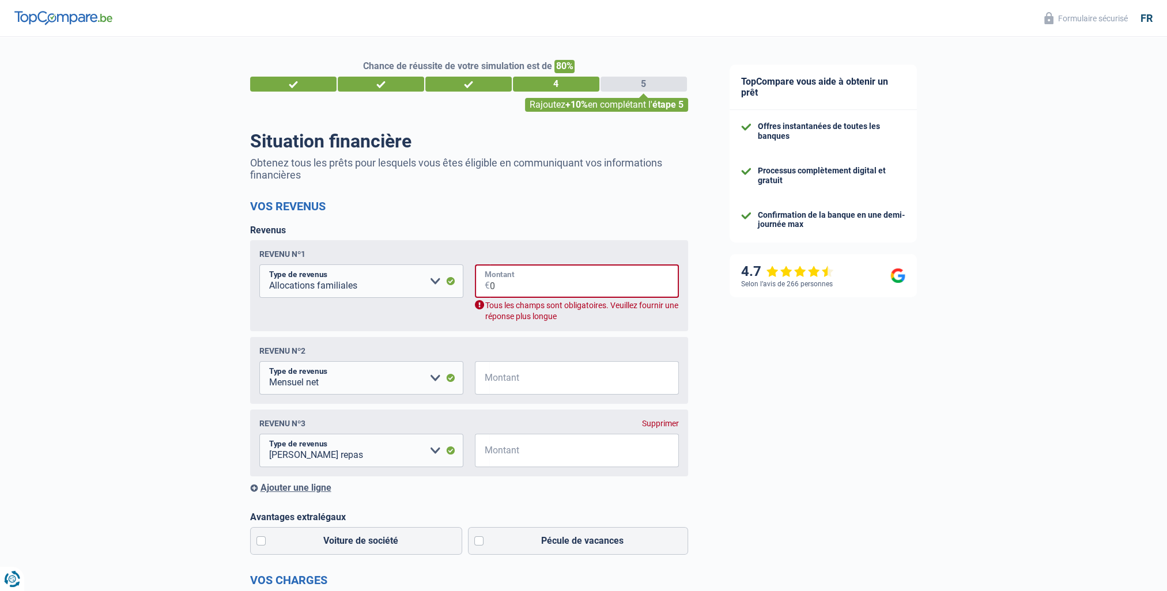
type input "0"
click at [499, 359] on div "Revenu nº2 Allocation d'handicap Allocations chômage Allocations familiales Chè…" at bounding box center [469, 370] width 438 height 67
click at [513, 292] on input "0" at bounding box center [584, 281] width 189 height 33
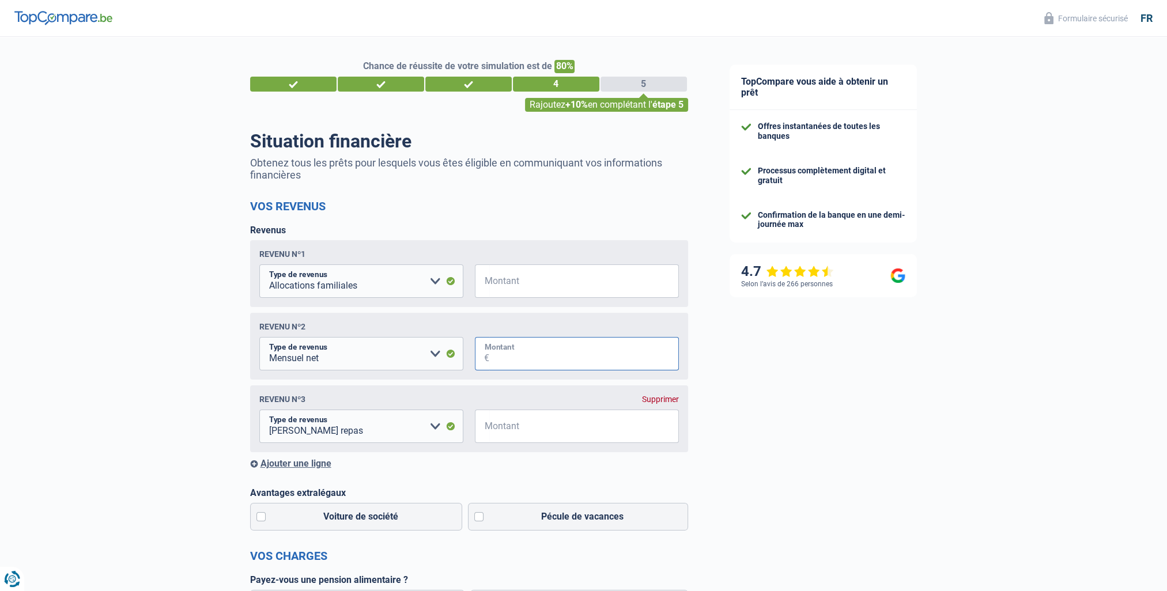
click at [504, 362] on div "Revenu nº2 Allocation d'handicap Allocations chômage Allocations familiales Chè…" at bounding box center [469, 346] width 438 height 67
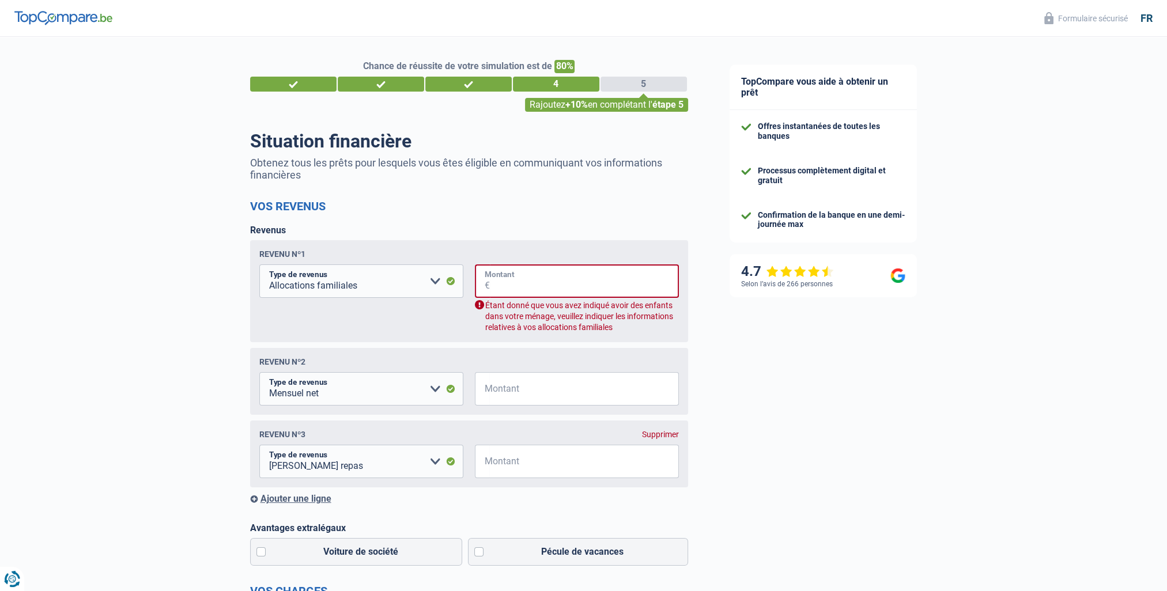
click at [490, 285] on input "Montant" at bounding box center [584, 281] width 189 height 33
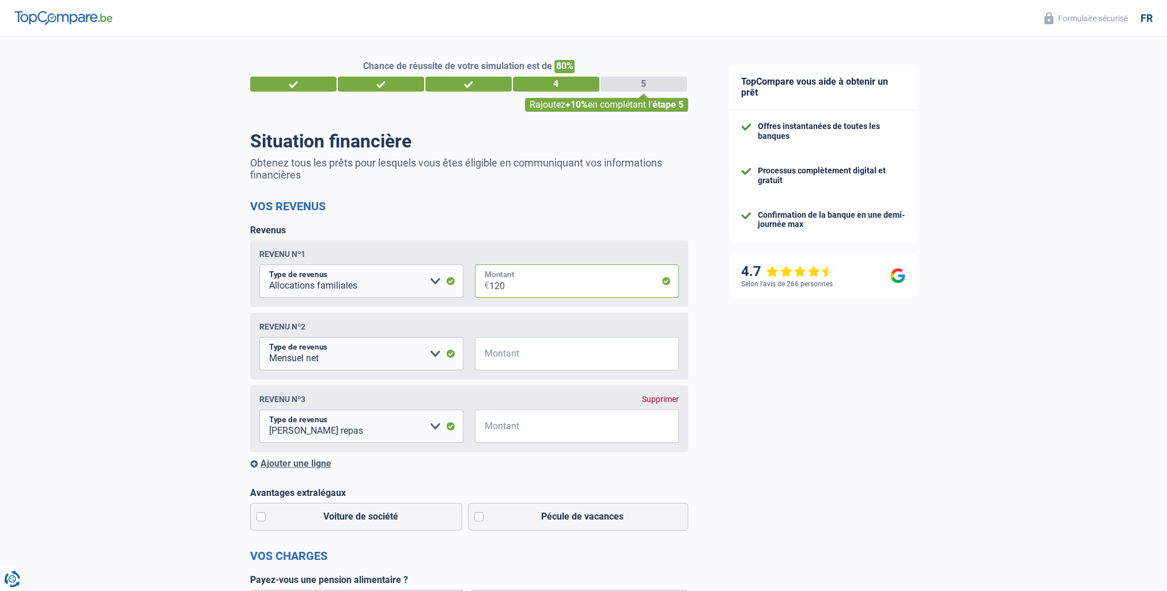
type input "120"
click at [505, 357] on input "Montant" at bounding box center [584, 353] width 190 height 33
type input "3.650"
click at [490, 431] on input "Montant" at bounding box center [584, 426] width 190 height 33
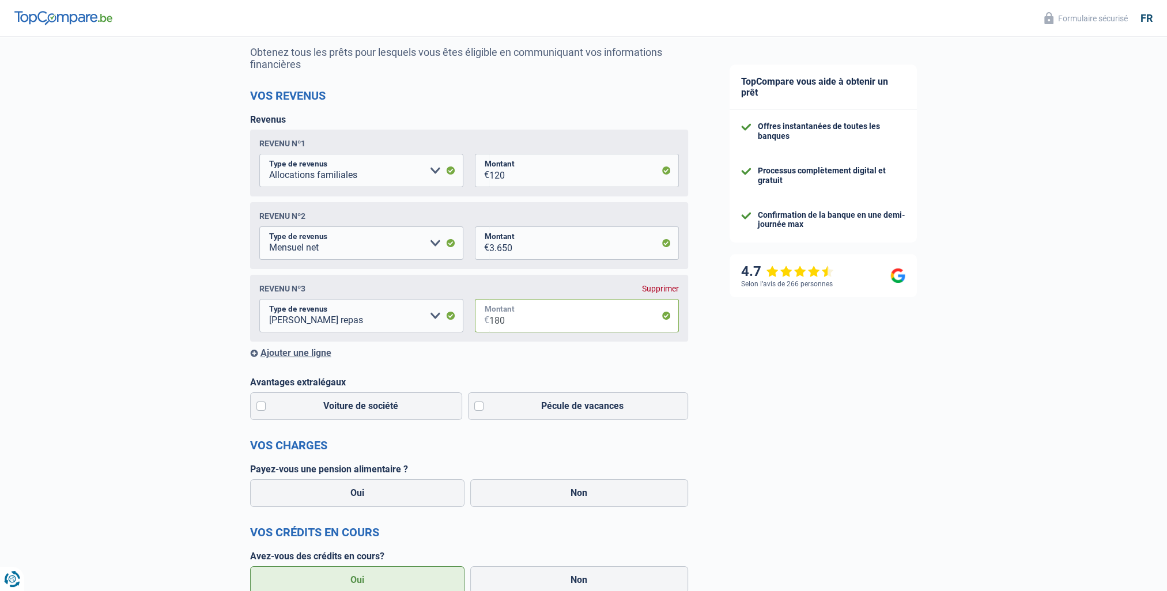
scroll to position [173, 0]
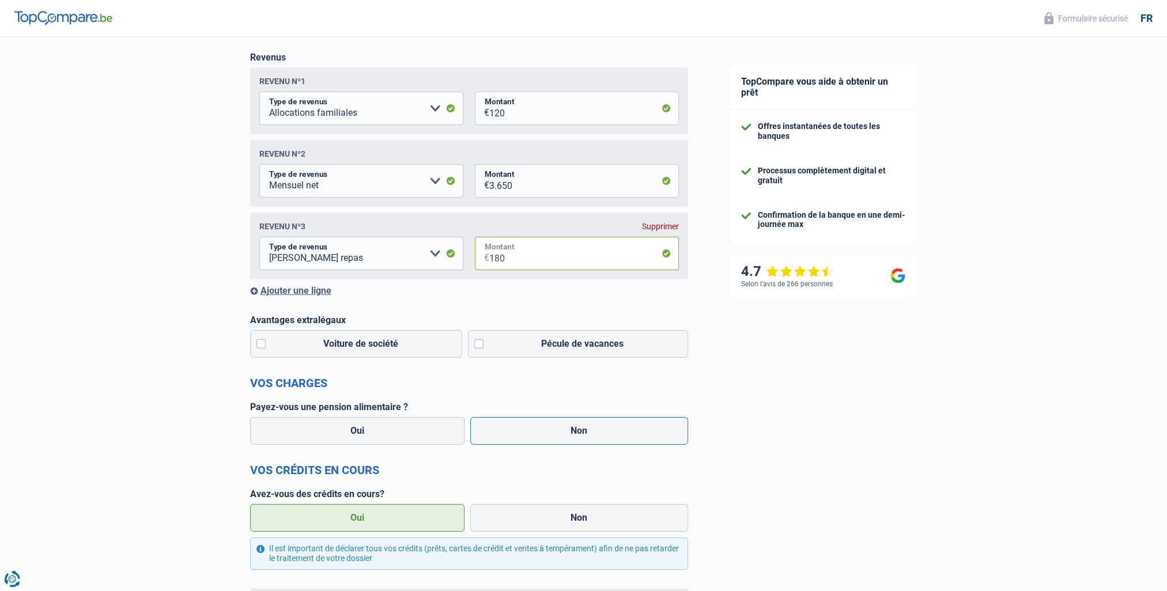
type input "180"
click at [541, 431] on label "Non" at bounding box center [579, 431] width 218 height 28
click at [541, 431] on input "Non" at bounding box center [579, 431] width 218 height 28
radio input "true"
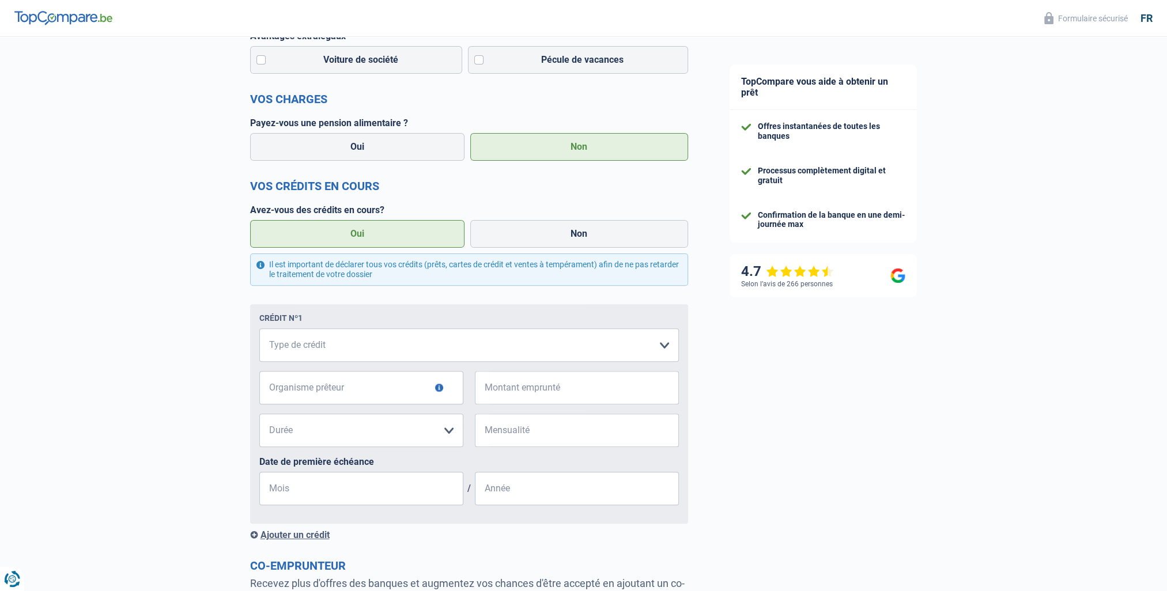
scroll to position [461, 0]
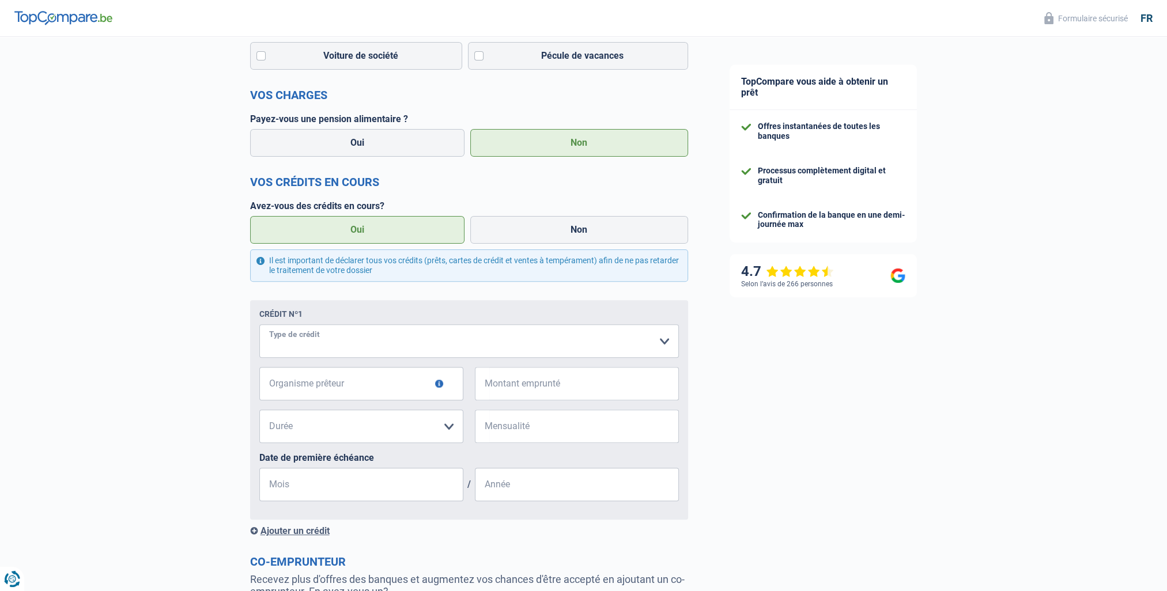
click at [354, 342] on select "Carte ou ouverture de crédit Prêt hypothécaire Vente à tempérament Prêt à tempé…" at bounding box center [469, 340] width 420 height 33
select select "cardOrCredit"
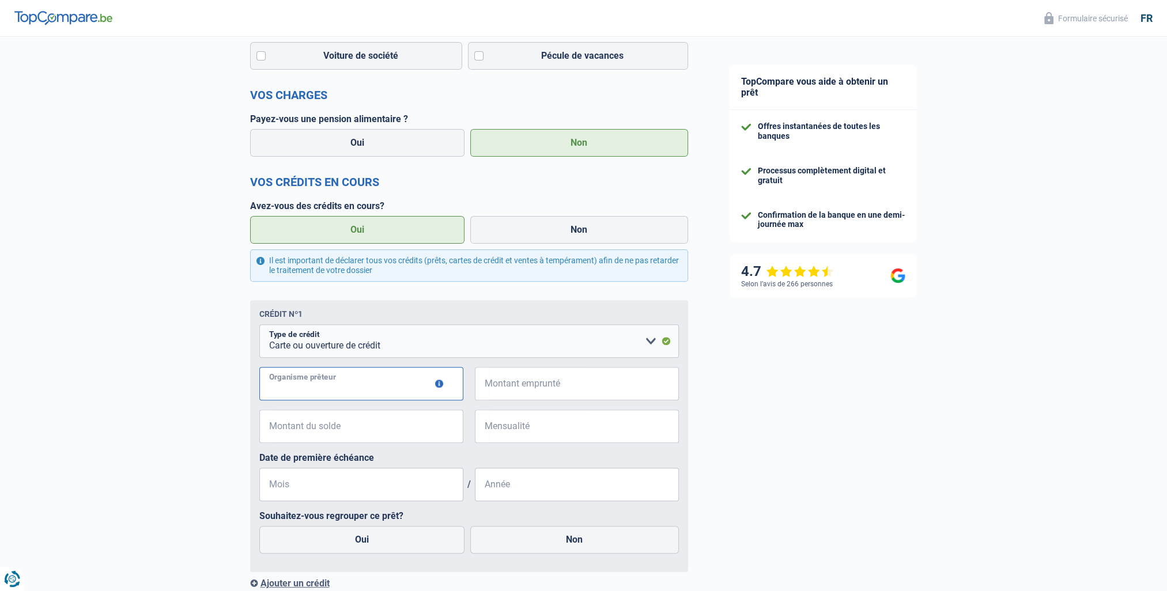
click at [327, 388] on input "Organisme prêteur" at bounding box center [361, 383] width 204 height 33
type input "Cofidis"
click at [535, 384] on input "Montant emprunté" at bounding box center [584, 383] width 190 height 33
type input "10.000"
click at [291, 432] on input "Montant du solde" at bounding box center [369, 426] width 190 height 33
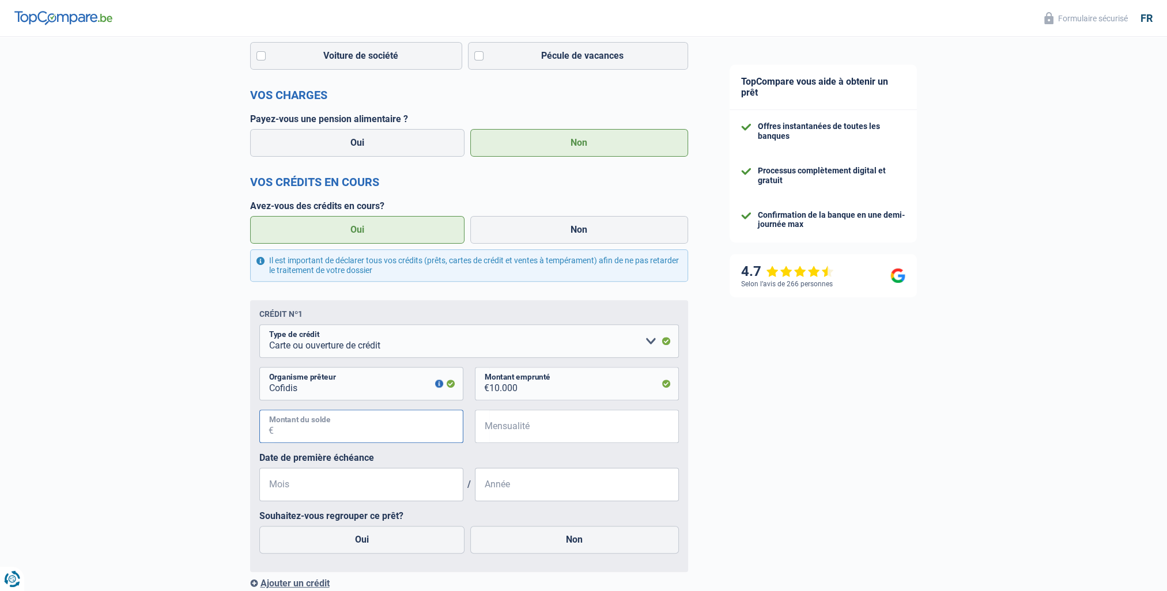
click at [311, 433] on input "Montant du solde" at bounding box center [369, 426] width 190 height 33
type input "500.098"
click at [518, 435] on input "Mensualité" at bounding box center [584, 426] width 190 height 33
type input "300"
click at [284, 492] on input "Mois" at bounding box center [361, 484] width 204 height 33
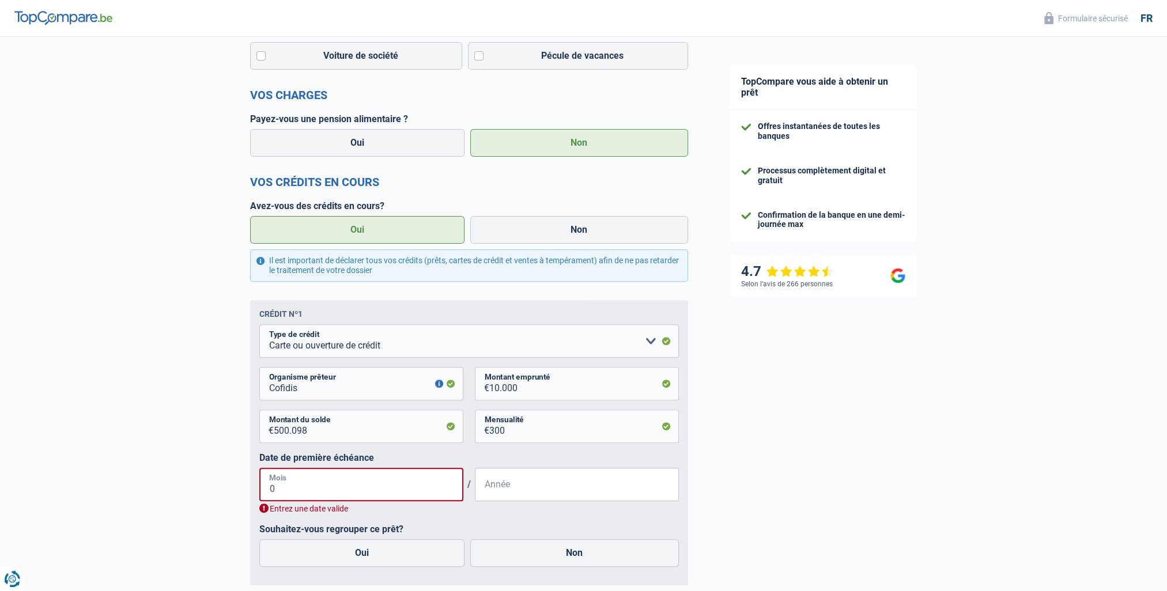
type input "08"
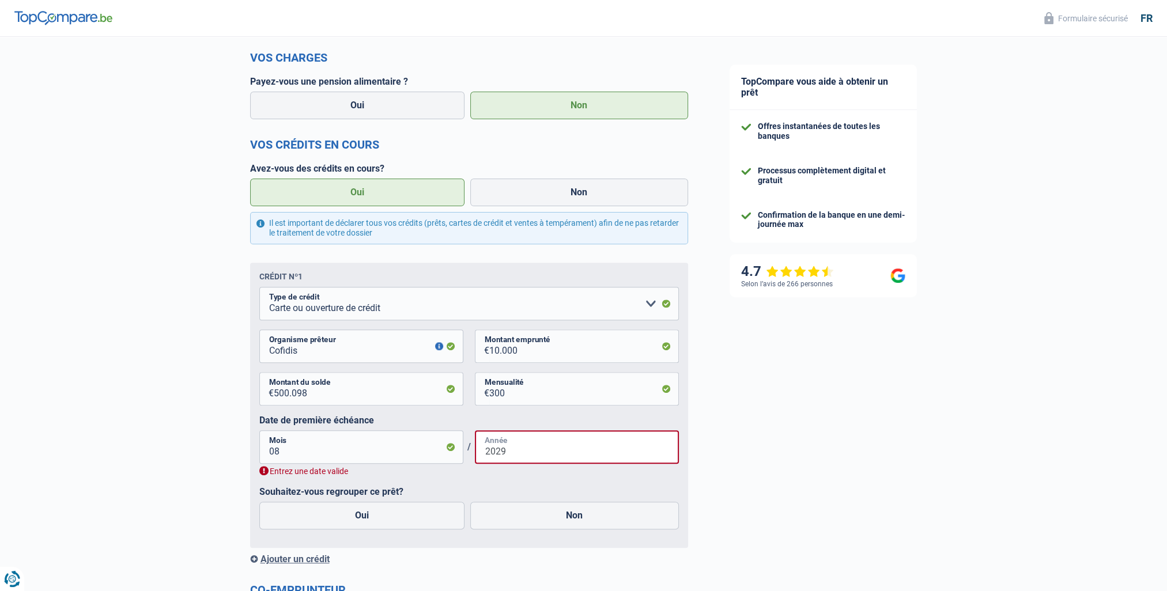
scroll to position [519, 0]
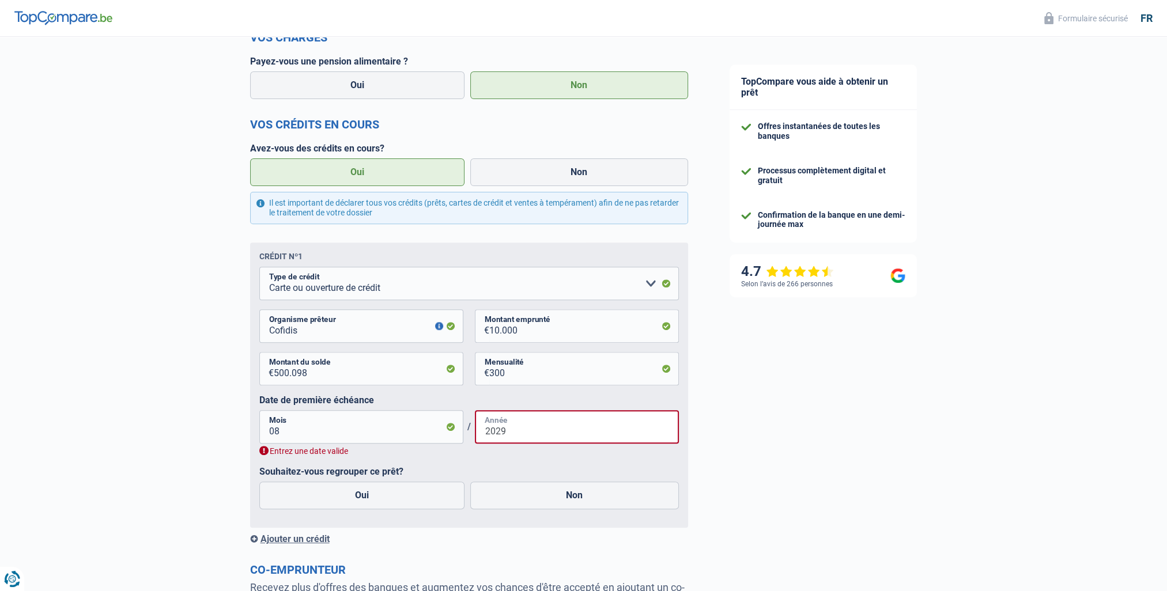
type input "2029"
click at [288, 435] on input "08" at bounding box center [361, 426] width 204 height 33
type input "0"
type input "01"
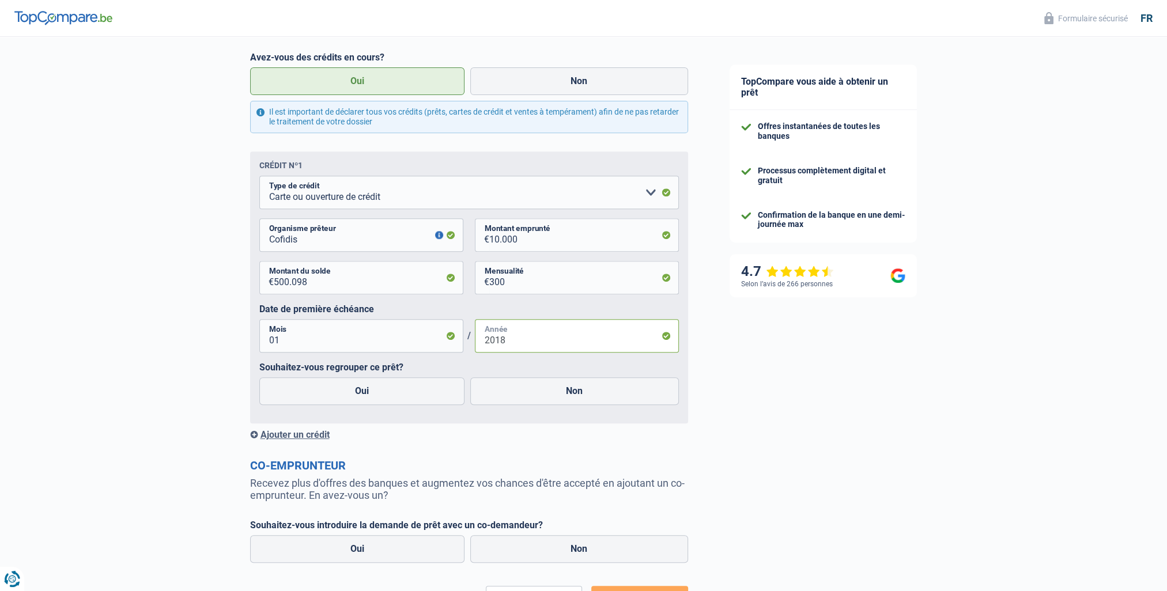
scroll to position [634, 0]
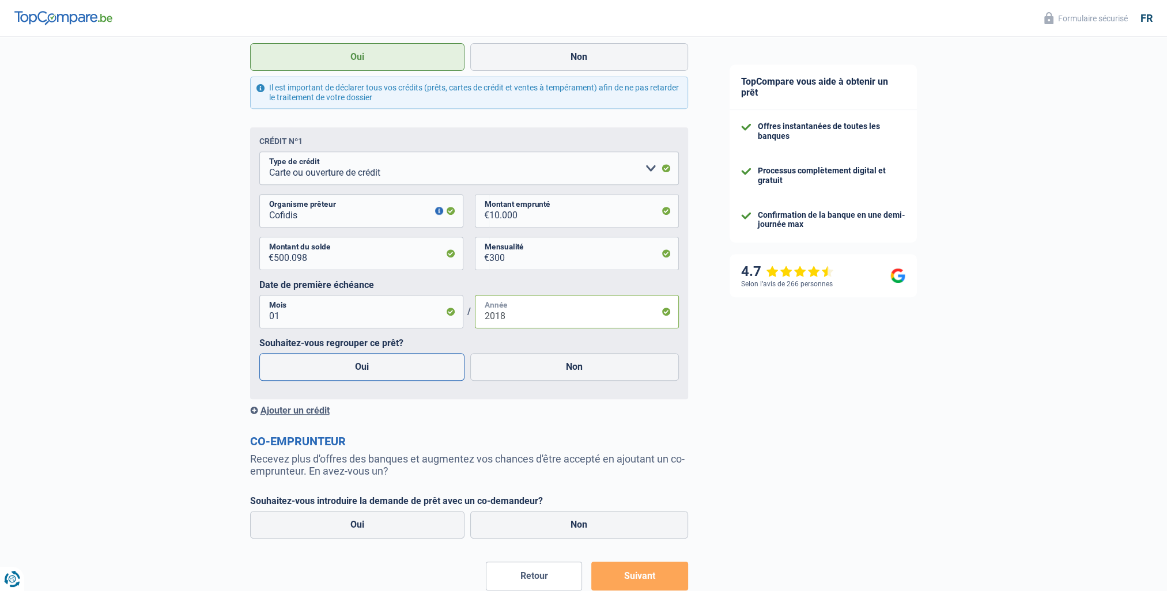
type input "2018"
click at [360, 368] on label "Oui" at bounding box center [362, 367] width 206 height 28
click at [360, 368] on input "Oui" at bounding box center [362, 367] width 206 height 28
radio input "true"
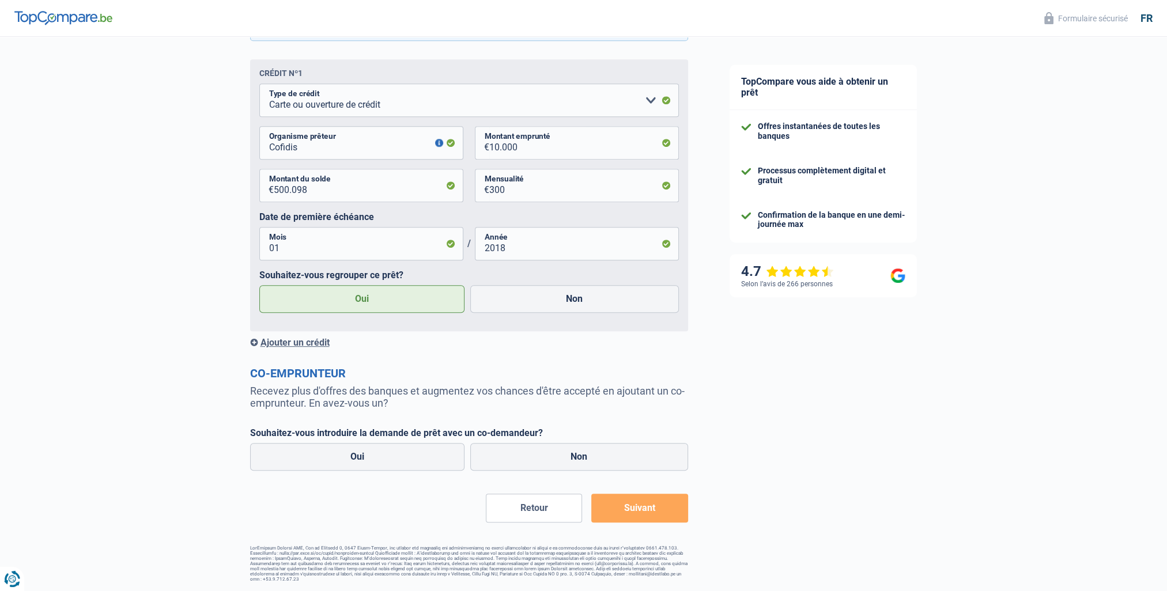
scroll to position [705, 0]
click at [293, 342] on div "Ajouter un crédit" at bounding box center [469, 342] width 438 height 11
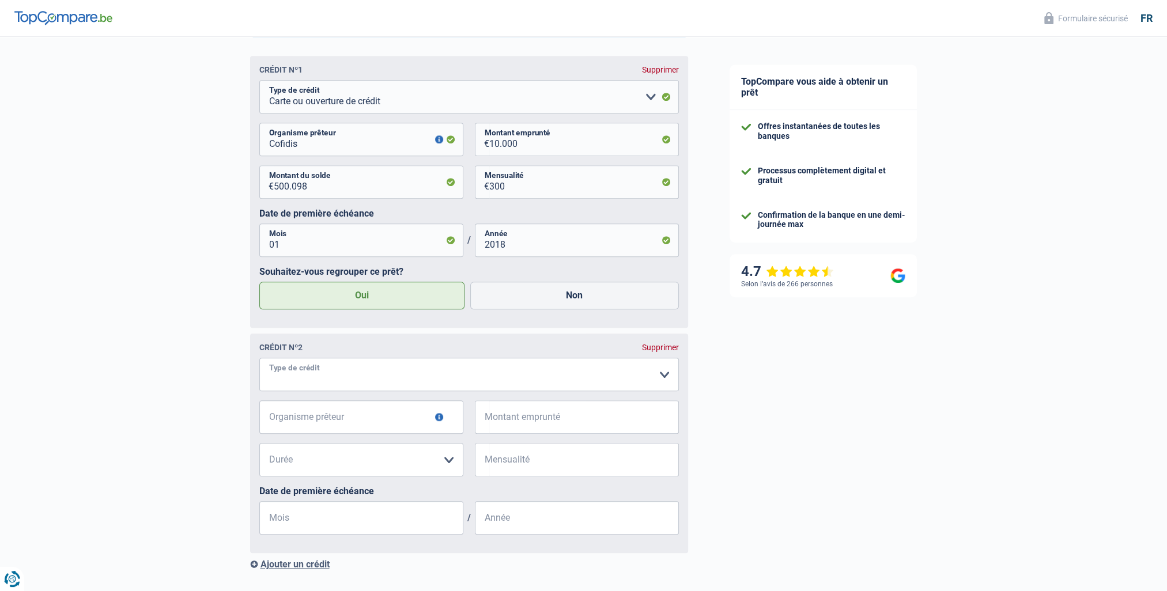
click at [307, 384] on select "Carte ou ouverture de crédit Prêt hypothécaire Vente à tempérament Prêt à tempé…" at bounding box center [469, 374] width 420 height 33
select select "creditConsolidation"
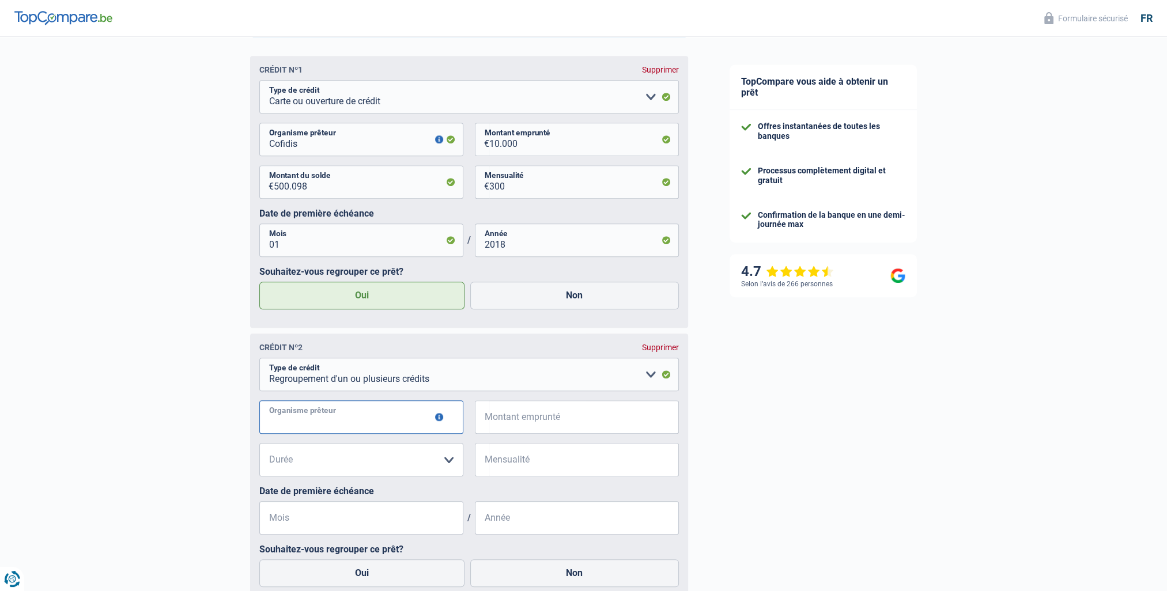
click at [293, 423] on input "Organisme prêteur" at bounding box center [361, 417] width 204 height 33
type input "Cofidis"
click at [490, 423] on input "Montant emprunté" at bounding box center [584, 417] width 190 height 33
type input "16.000"
click at [289, 467] on select "12 mois 18 mois 24 mois 30 mois 36 mois 42 mois 48 mois 60 mois 72 mois 84 mois…" at bounding box center [361, 459] width 204 height 33
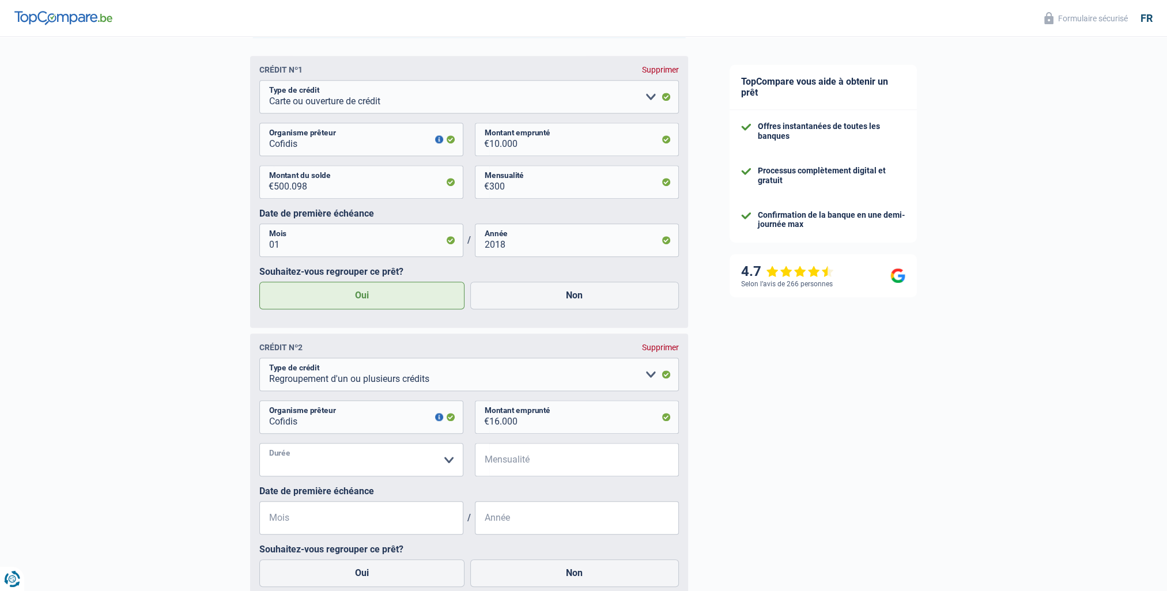
select select "84"
click at [259, 447] on select "12 mois 18 mois 24 mois 30 mois 36 mois 42 mois 48 mois 60 mois 72 mois 84 mois…" at bounding box center [361, 459] width 204 height 33
click at [498, 467] on input "Mensualité" at bounding box center [584, 459] width 190 height 33
type input "2.612"
click at [267, 521] on input "Mois" at bounding box center [361, 517] width 204 height 33
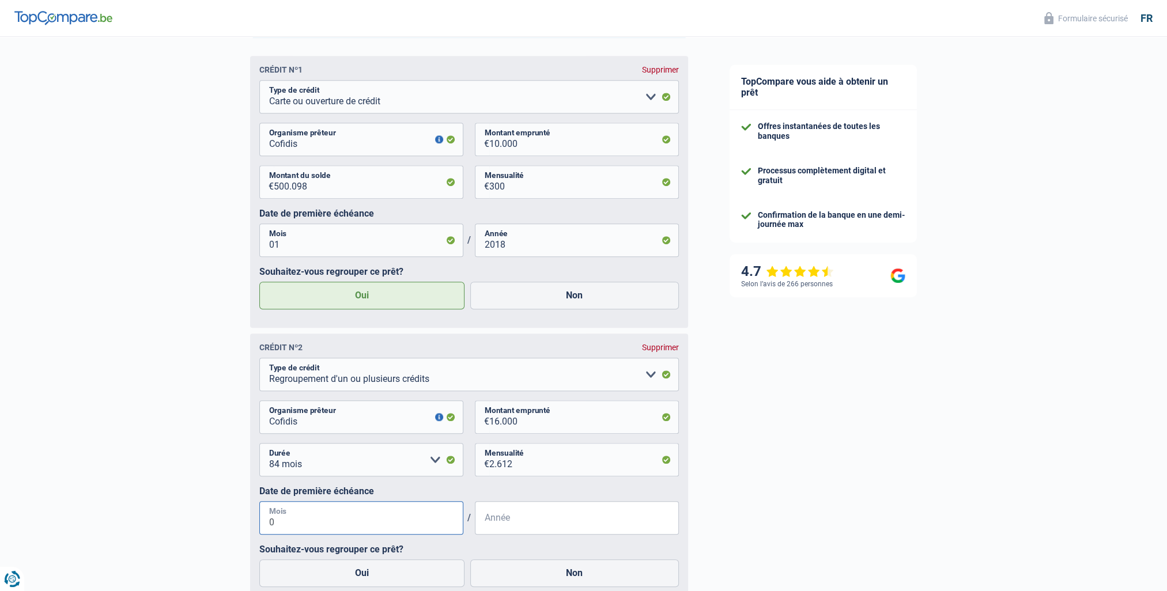
type input "01"
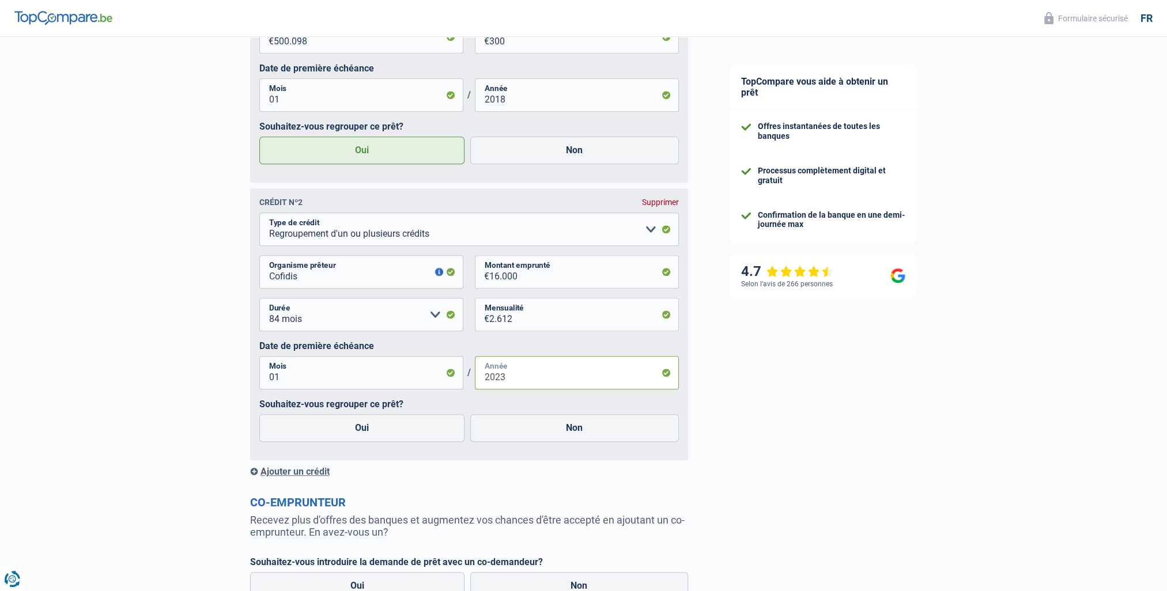
scroll to position [878, 0]
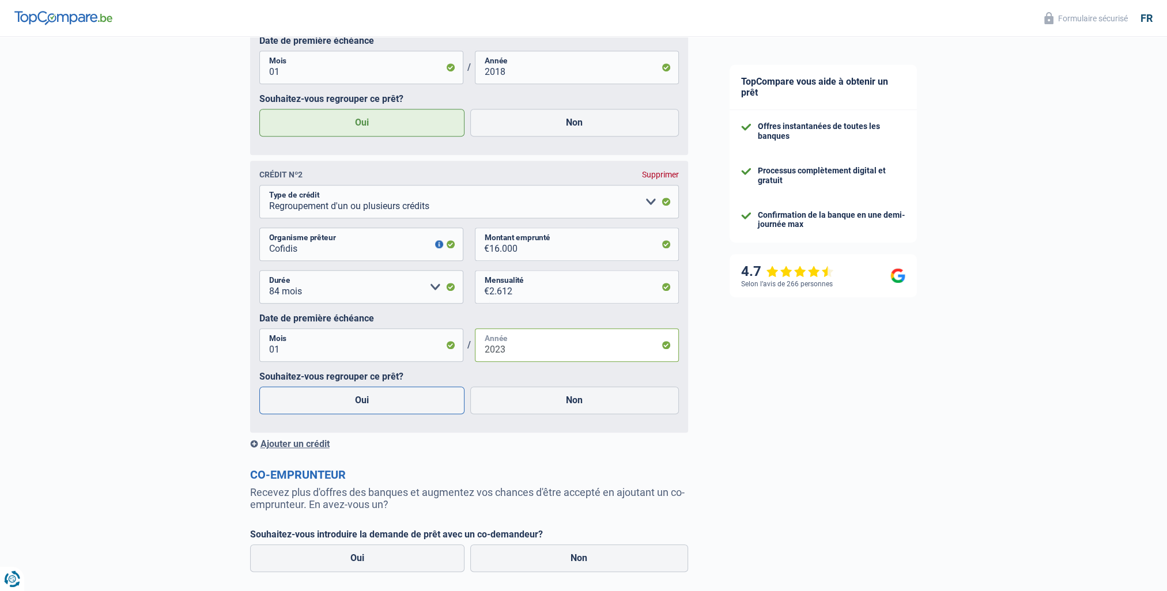
type input "2023"
click at [357, 407] on label "Oui" at bounding box center [362, 401] width 206 height 28
click at [357, 407] on input "Oui" at bounding box center [362, 401] width 206 height 28
radio input "true"
click at [308, 448] on div "Ajouter un crédit" at bounding box center [469, 444] width 438 height 11
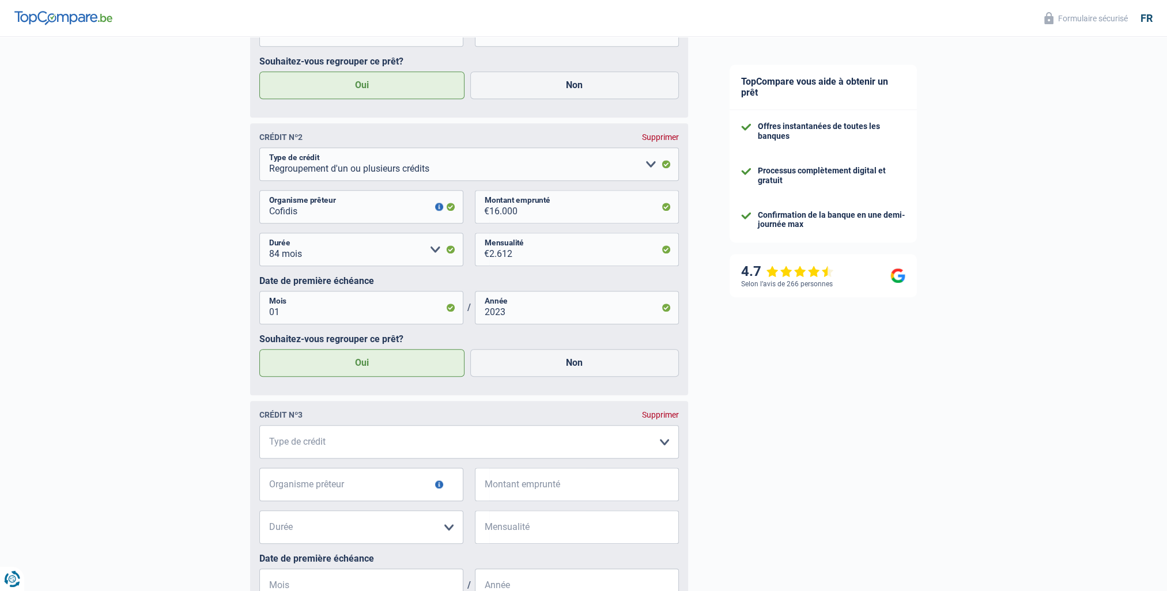
scroll to position [994, 0]
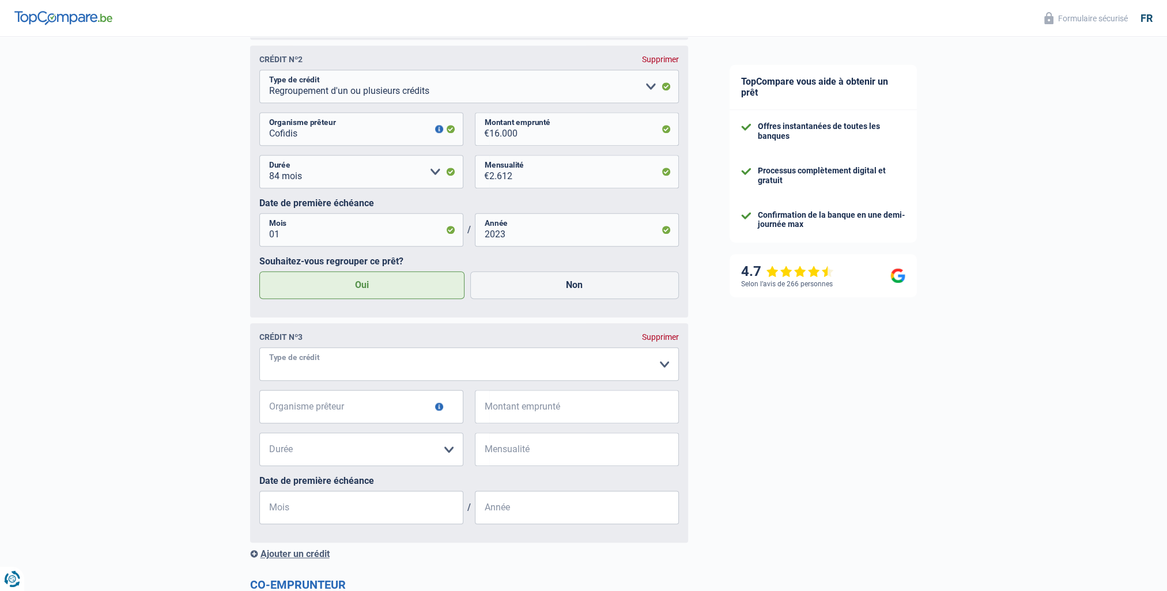
click at [313, 370] on select "Carte ou ouverture de crédit Prêt hypothécaire Vente à tempérament Prêt à tempé…" at bounding box center [469, 364] width 420 height 33
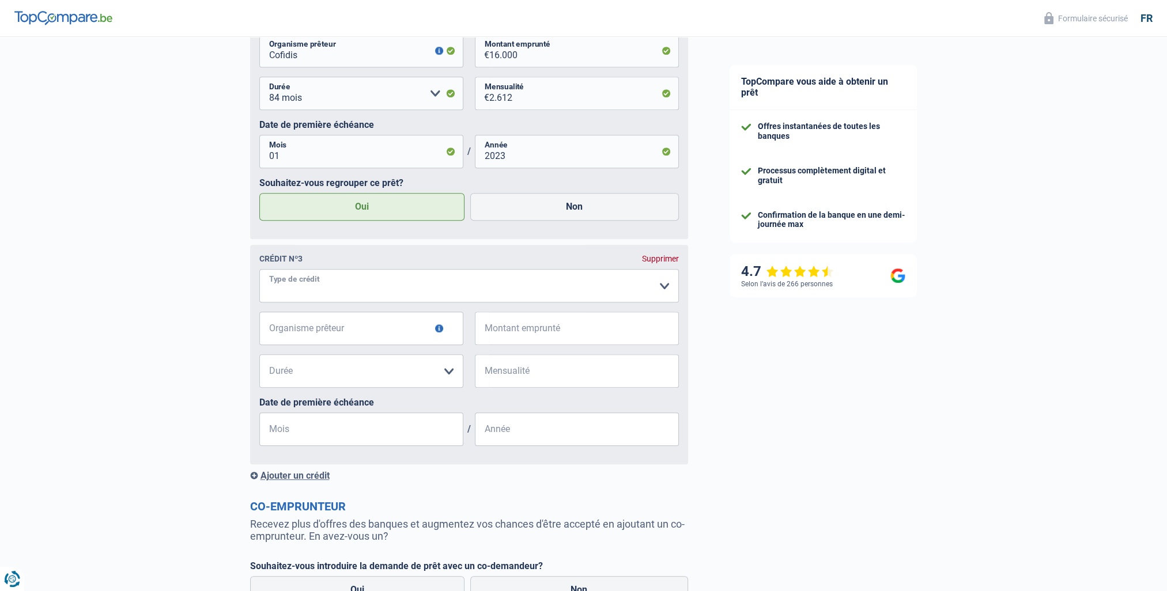
scroll to position [1210, 0]
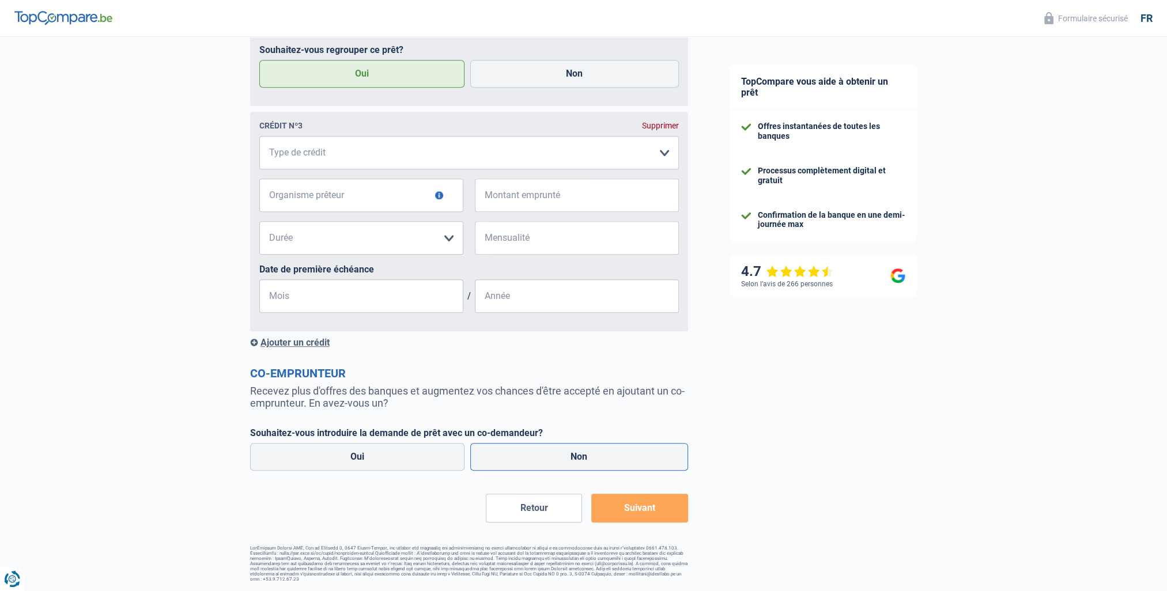
click at [524, 458] on label "Non" at bounding box center [579, 457] width 218 height 28
click at [524, 458] on input "Non" at bounding box center [579, 457] width 218 height 28
radio input "true"
click at [663, 518] on button "Suivant" at bounding box center [639, 508] width 96 height 29
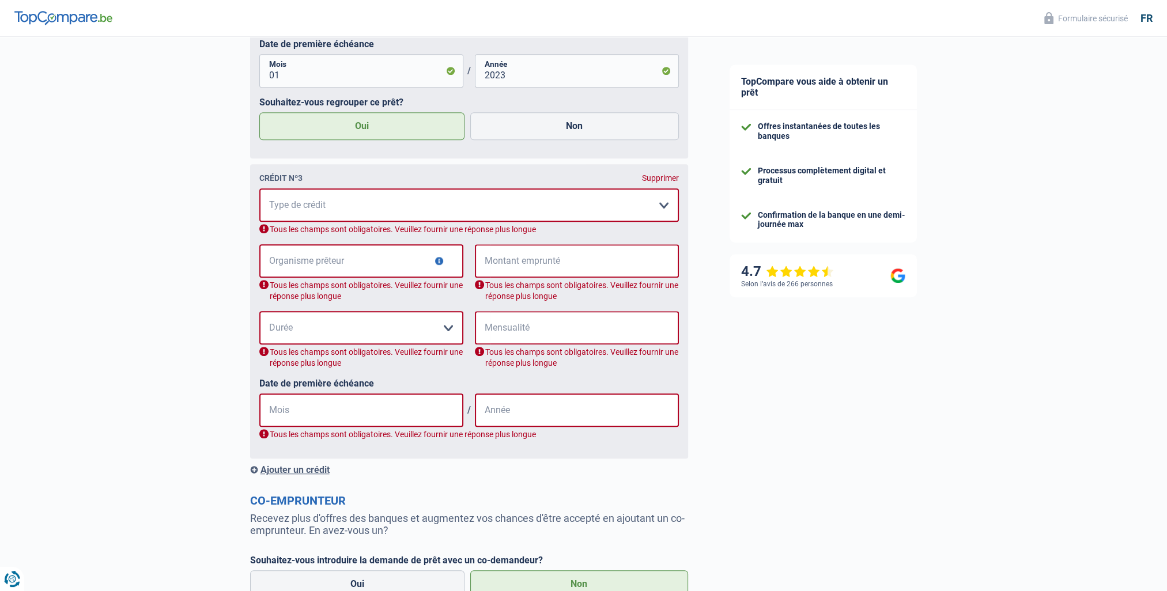
scroll to position [1152, 0]
click at [656, 183] on div "Supprimer" at bounding box center [660, 178] width 37 height 9
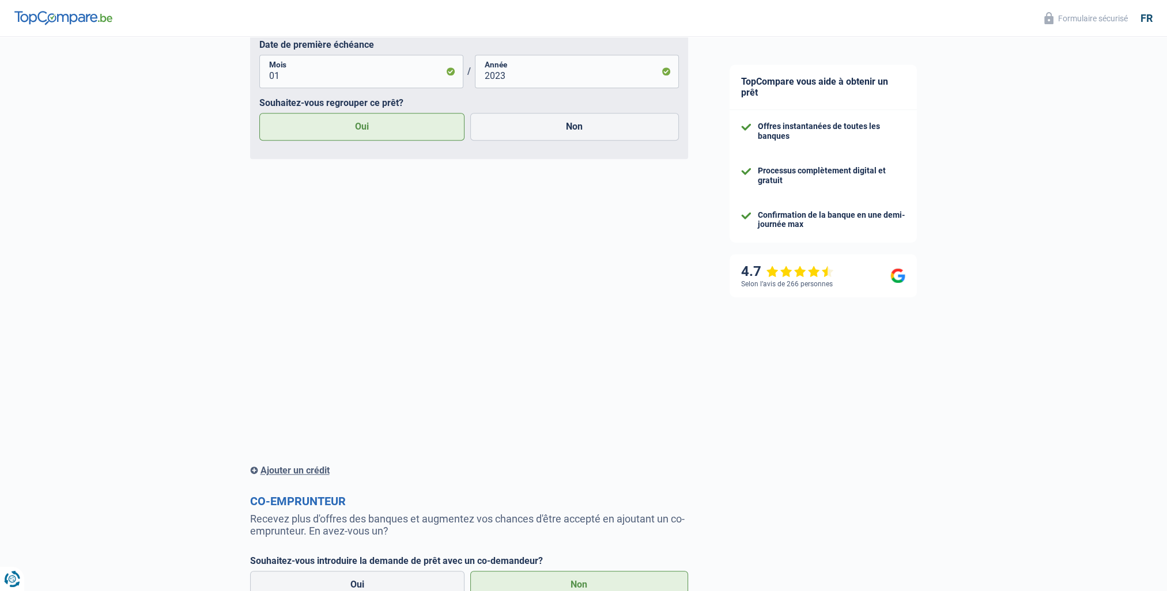
scroll to position [984, 0]
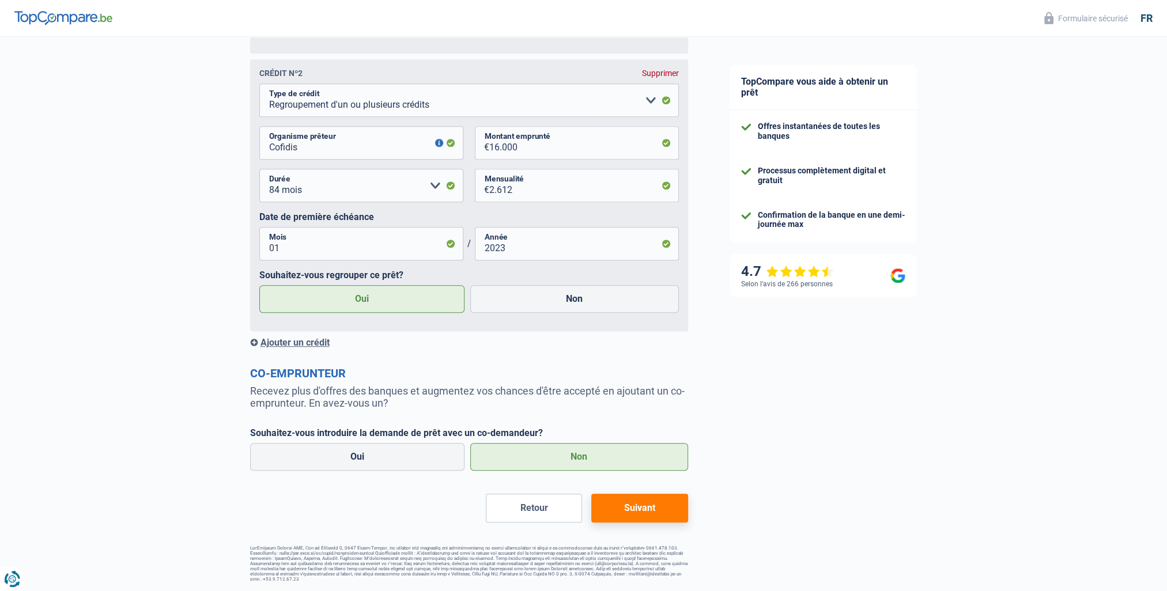
click at [639, 508] on button "Suivant" at bounding box center [639, 508] width 96 height 29
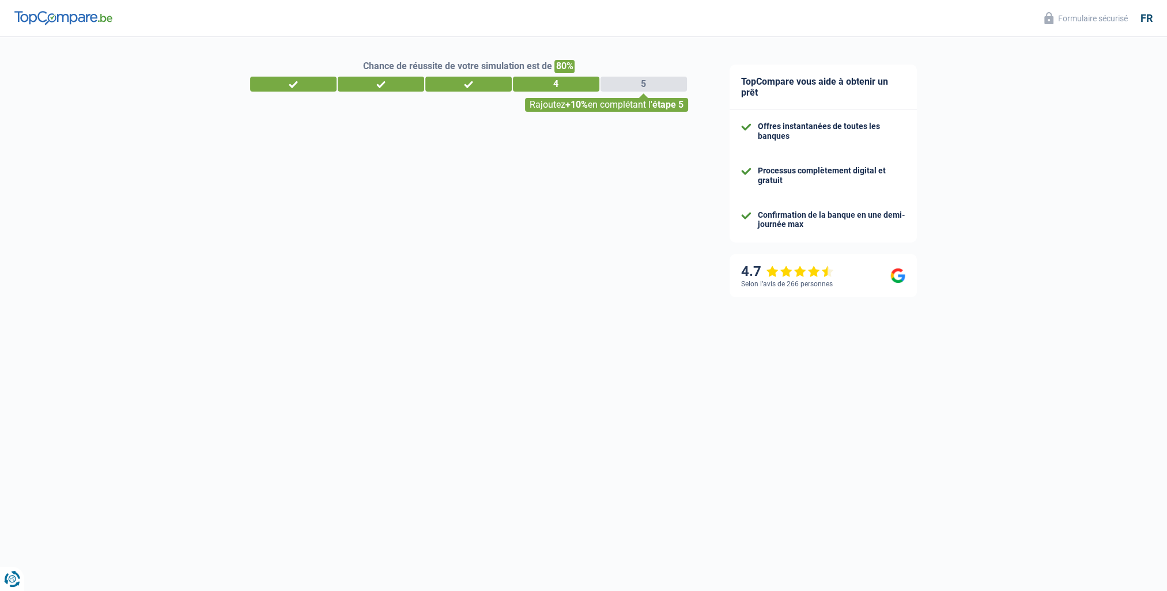
select select "refinancing"
select select "120"
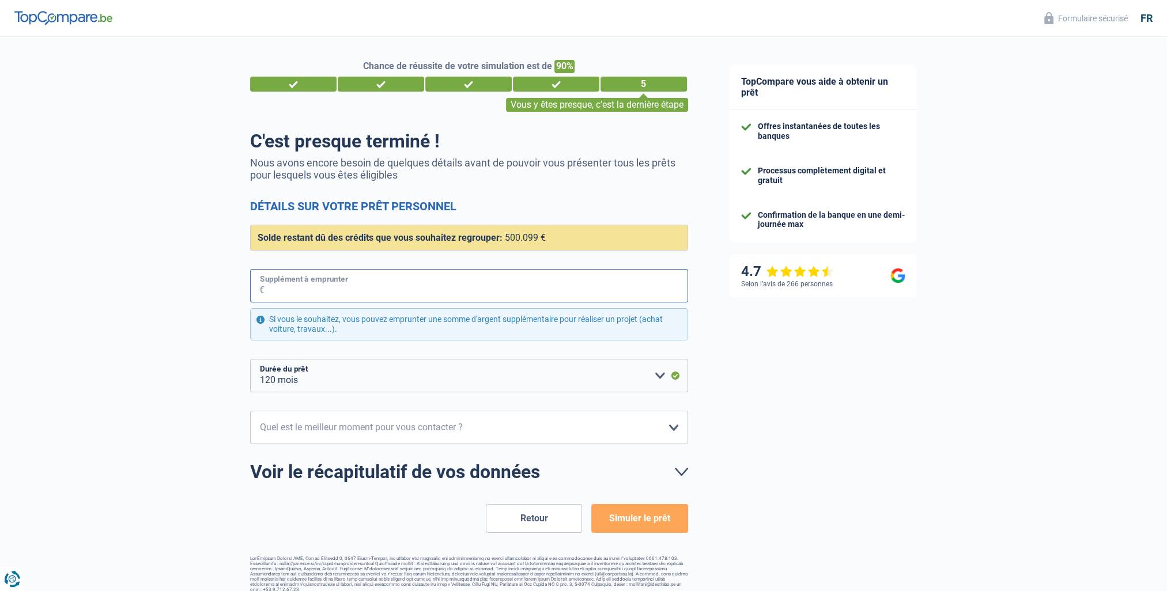
click at [290, 285] on input "Supplément à emprunter" at bounding box center [477, 285] width 424 height 33
click at [675, 428] on select "10h-12h 12h-14h 14h-16h 16h-18h Veuillez sélectionner une option" at bounding box center [469, 427] width 438 height 33
select select "12-14"
click at [250, 411] on select "10h-12h 12h-14h 14h-16h 16h-18h Veuillez sélectionner une option" at bounding box center [469, 427] width 438 height 33
click at [275, 287] on input "Supplément à emprunter" at bounding box center [477, 285] width 424 height 33
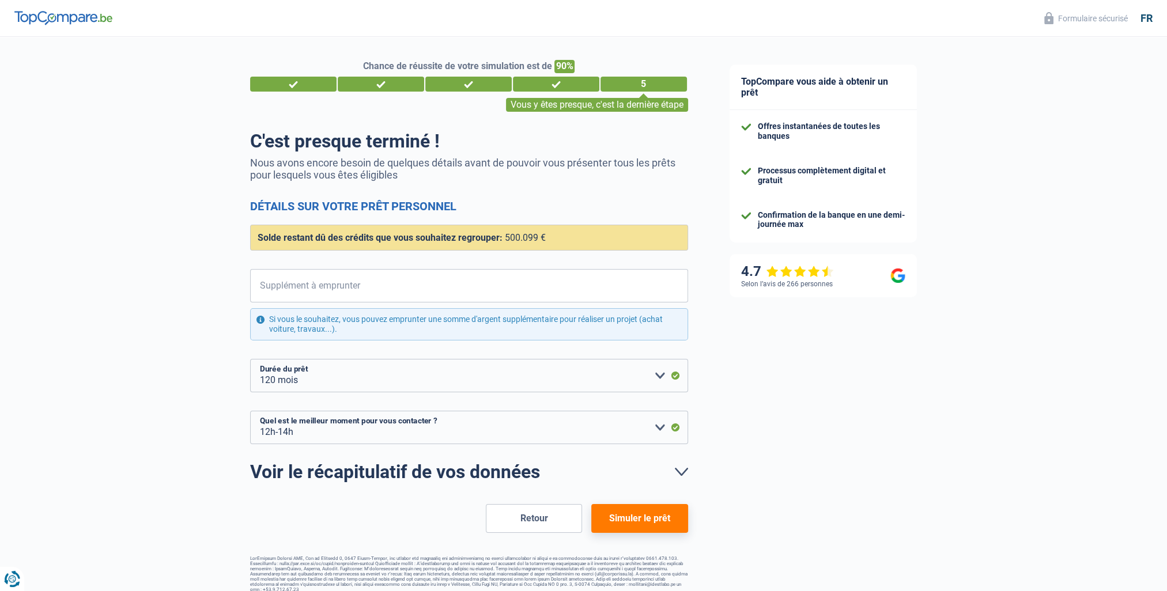
click at [644, 520] on button "Simuler le prêt" at bounding box center [639, 518] width 96 height 29
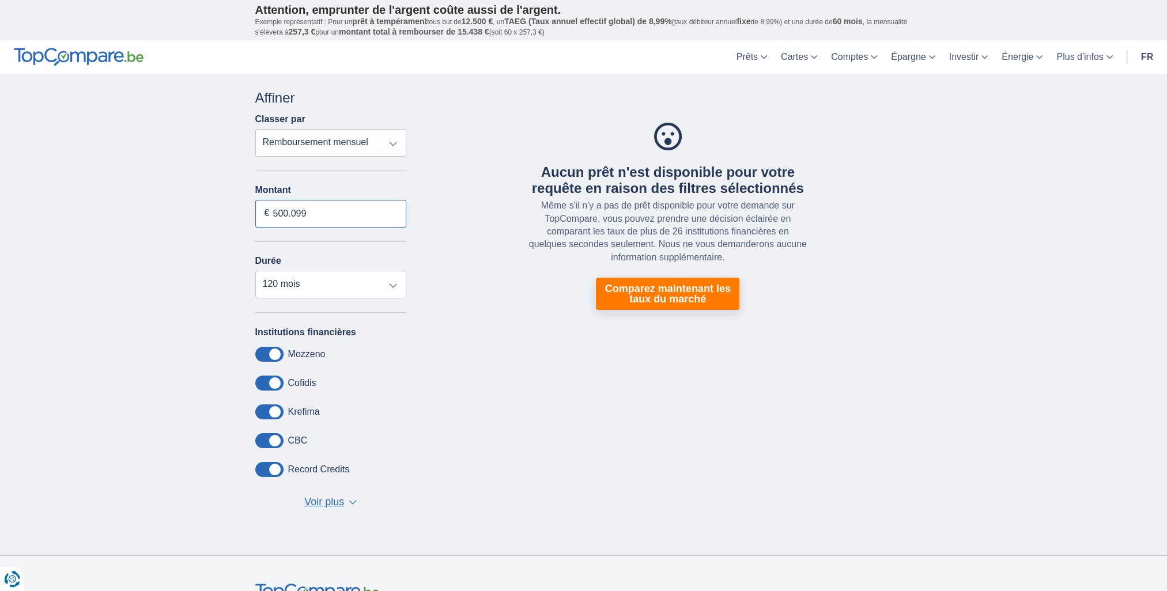
drag, startPoint x: 333, startPoint y: 213, endPoint x: 267, endPoint y: 210, distance: 65.8
click at [267, 210] on div "500.099 €" at bounding box center [331, 214] width 152 height 28
click at [327, 214] on input "500.099" at bounding box center [331, 214] width 152 height 28
click at [325, 212] on input "500.099" at bounding box center [331, 214] width 152 height 28
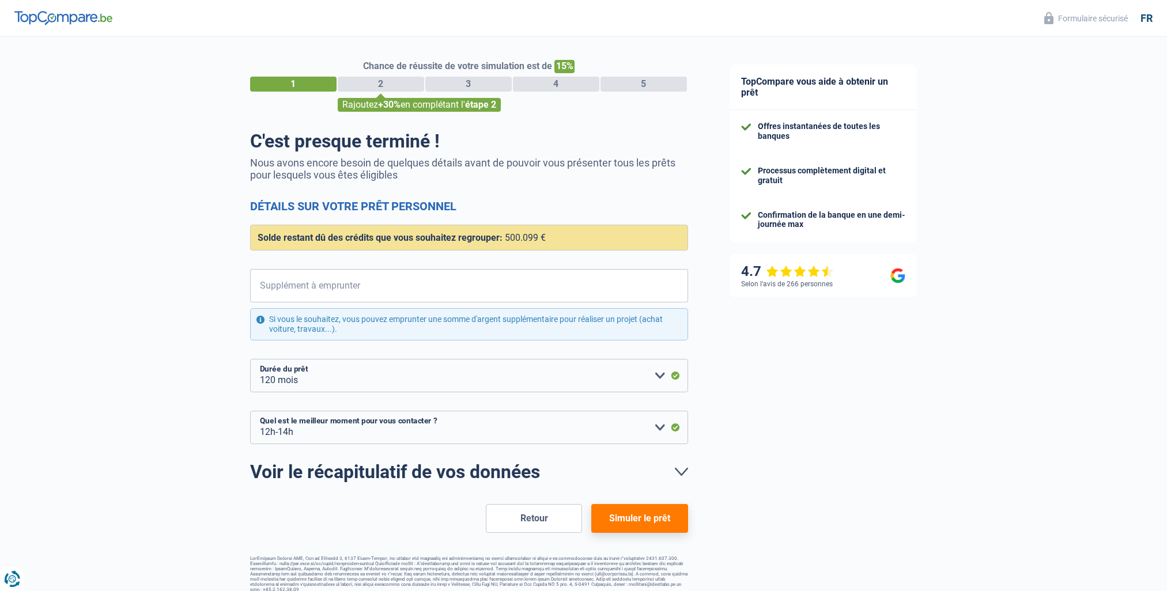
select select "refinancing"
select select "120"
select select "12-14"
